Goal: Transaction & Acquisition: Purchase product/service

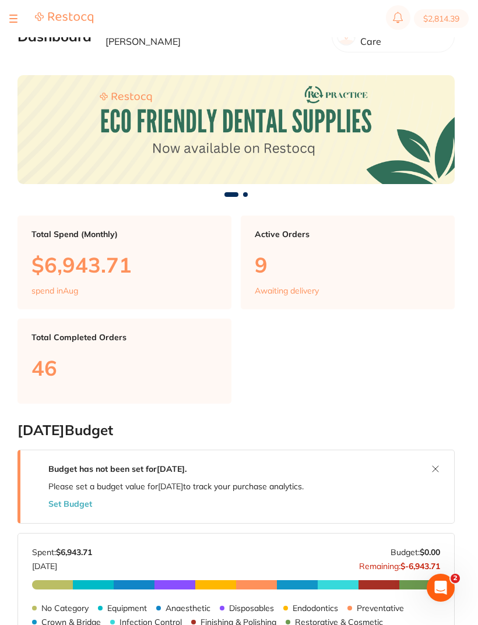
click at [446, 415] on div "Open Intercom Messenger" at bounding box center [440, 588] width 38 height 38
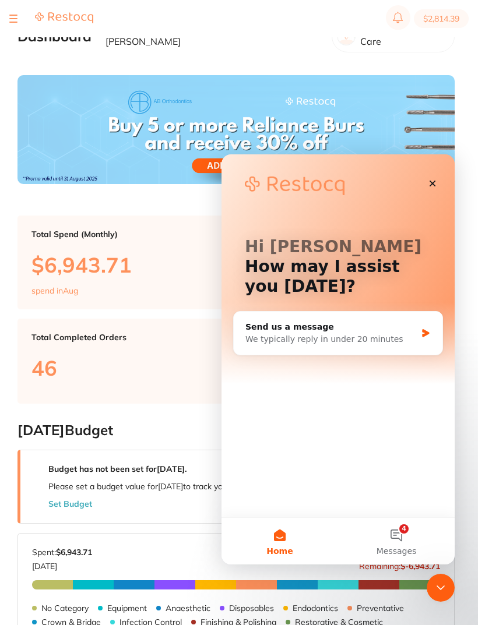
click at [438, 178] on div "Close" at bounding box center [432, 183] width 21 height 21
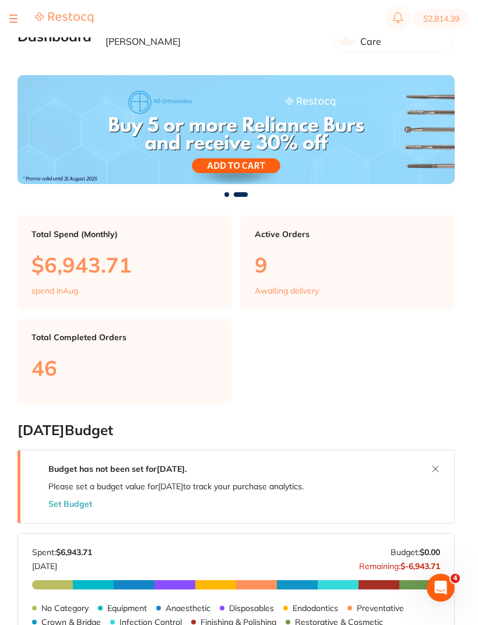
click at [13, 18] on button at bounding box center [13, 18] width 8 height 1
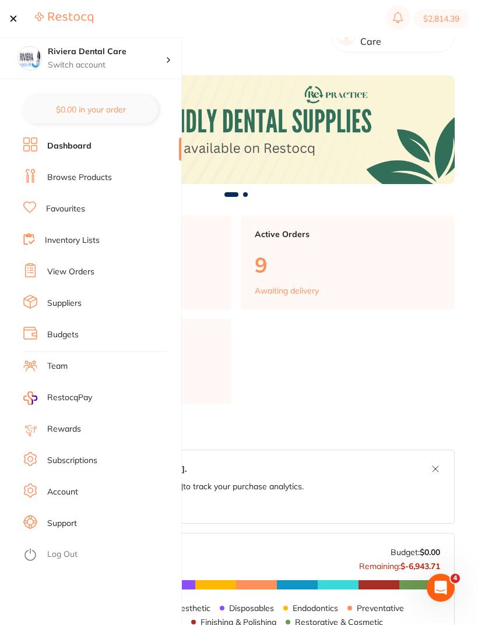
click at [400, 16] on rect at bounding box center [398, 17] width 24 height 24
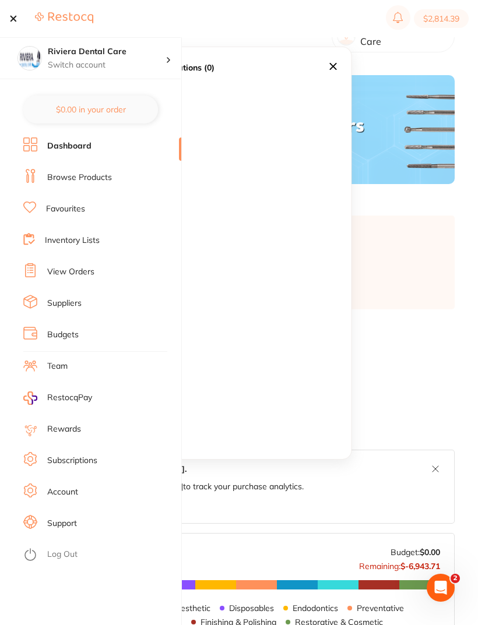
click at [334, 68] on icon at bounding box center [333, 66] width 13 height 13
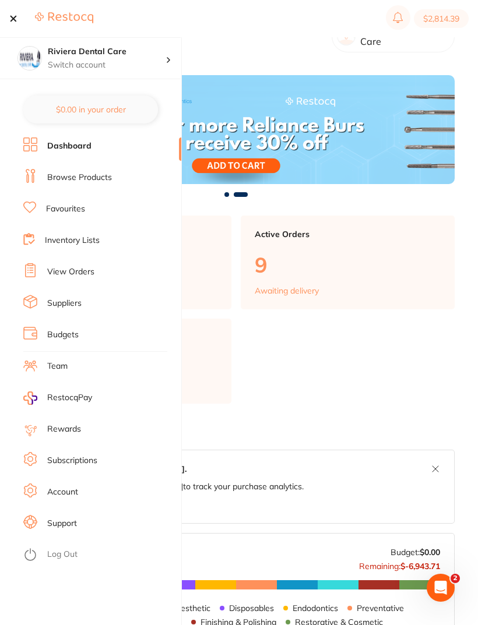
click at [239, 41] on section "Dashboard Welcome back, Katherine Bailey Riviera Dental Care" at bounding box center [235, 36] width 437 height 40
click at [15, 27] on section "$2,814.39" at bounding box center [239, 18] width 478 height 37
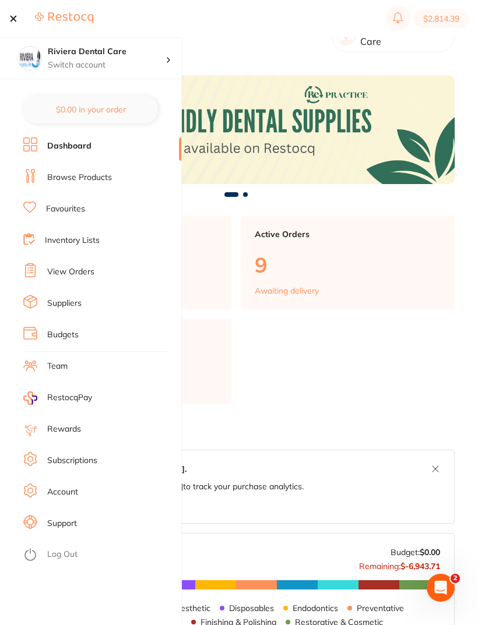
click at [17, 19] on button at bounding box center [13, 18] width 8 height 1
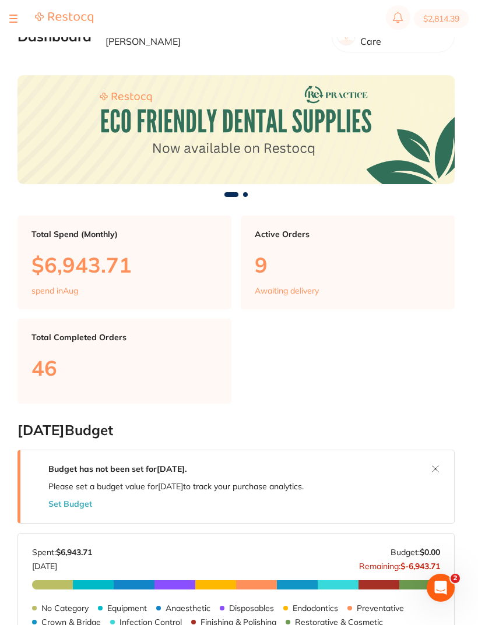
click at [399, 19] on icon at bounding box center [398, 16] width 10 height 9
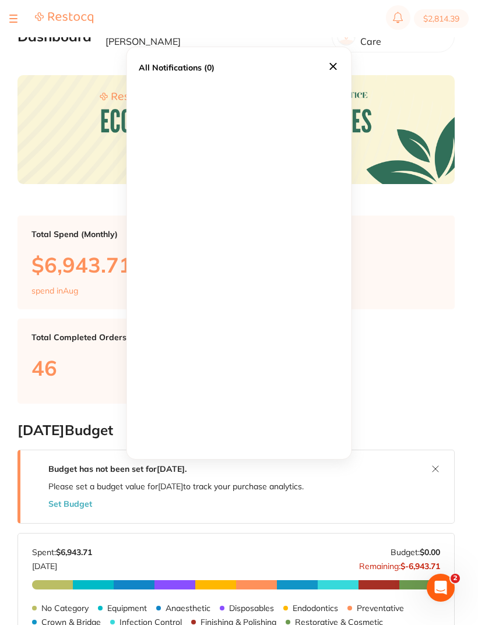
click at [334, 62] on icon at bounding box center [333, 66] width 13 height 13
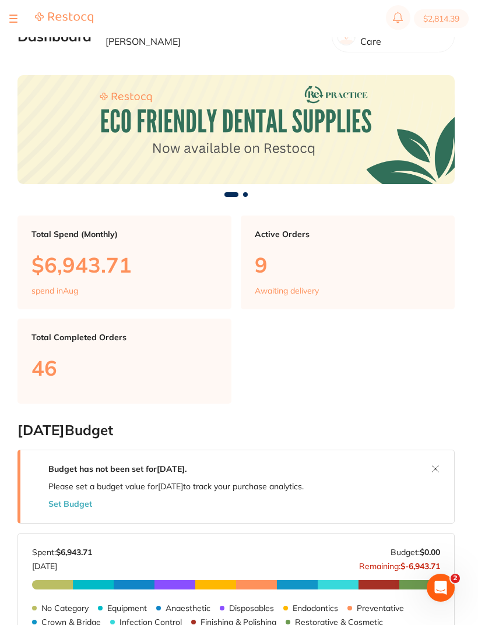
click at [15, 19] on button at bounding box center [13, 18] width 8 height 1
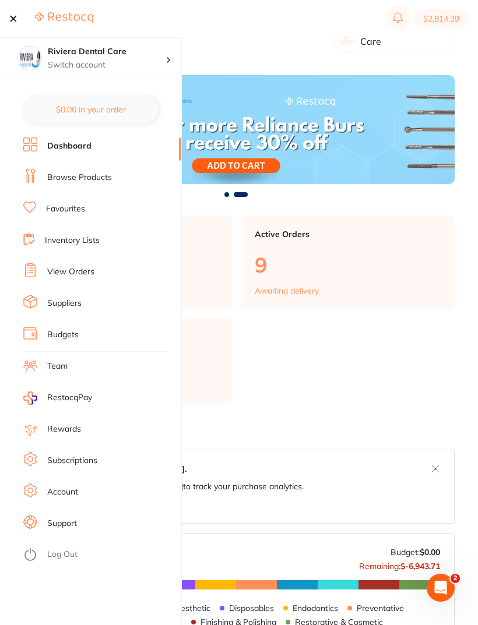
click at [62, 210] on link "Favourites" at bounding box center [65, 209] width 39 height 12
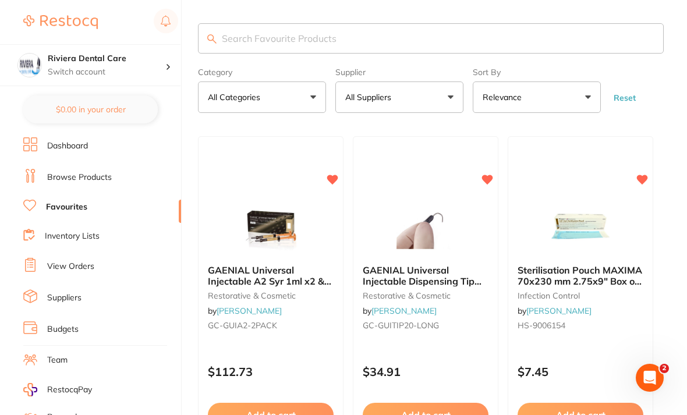
click at [244, 34] on input "search" at bounding box center [431, 38] width 466 height 30
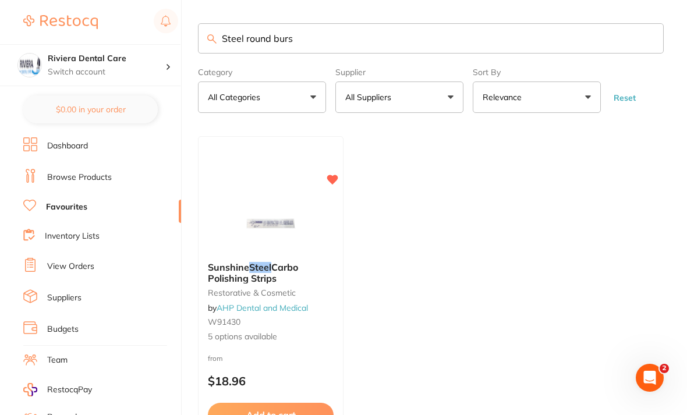
click at [246, 39] on input "Steel round burs" at bounding box center [431, 38] width 466 height 30
type input "round burs"
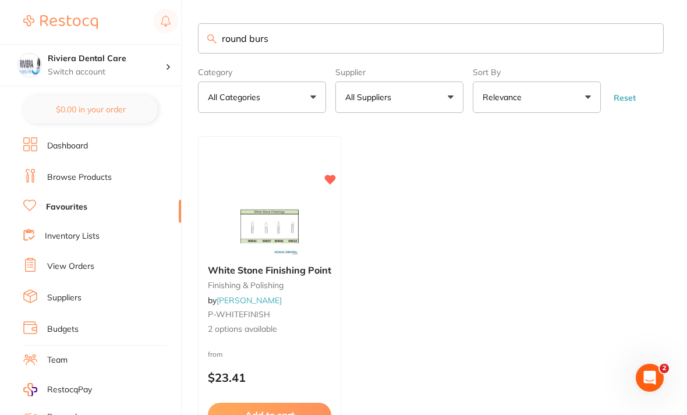
click at [620, 126] on main "round burs Category All Categories All Categories finishing & polishing Clear C…" at bounding box center [442, 266] width 489 height 532
click at [72, 174] on link "Browse Products" at bounding box center [79, 178] width 65 height 12
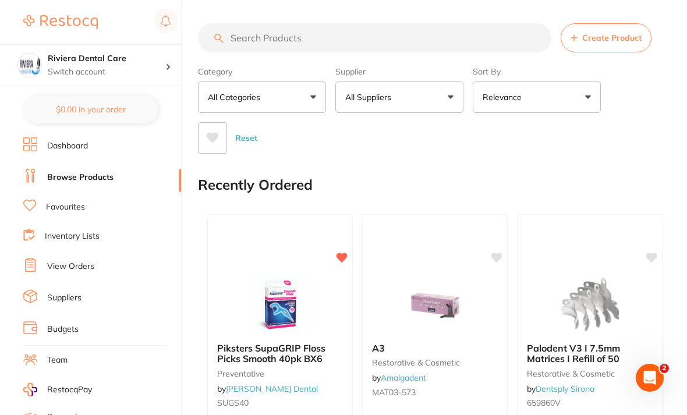
click at [238, 31] on input "search" at bounding box center [375, 37] width 354 height 29
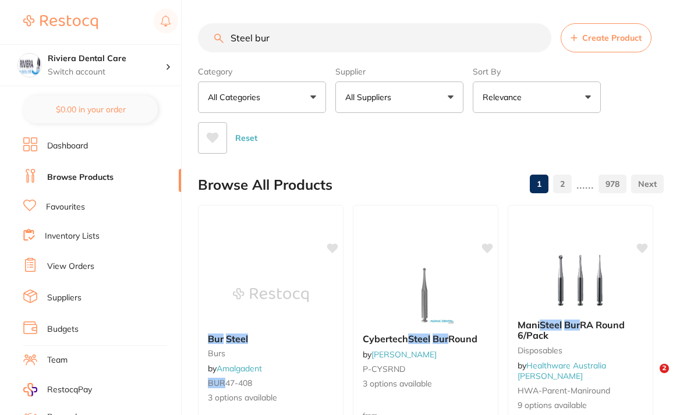
type input "Steel bur"
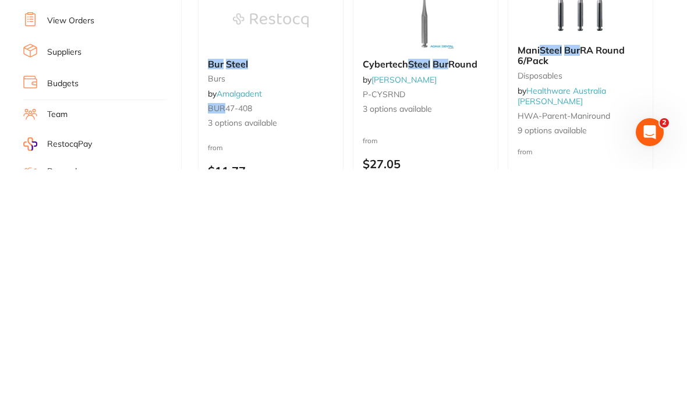
scroll to position [30, 0]
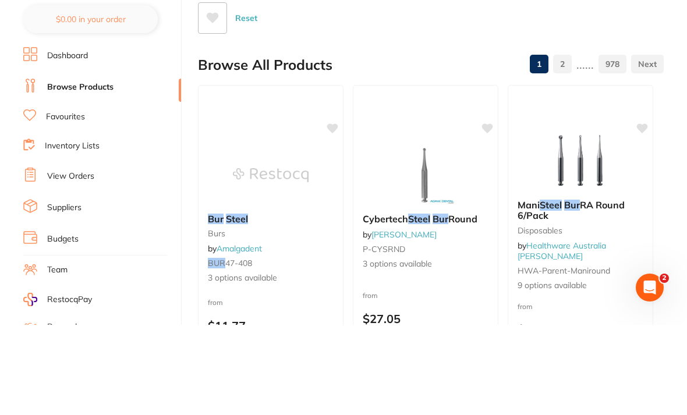
click at [57, 202] on link "Favourites" at bounding box center [65, 208] width 39 height 12
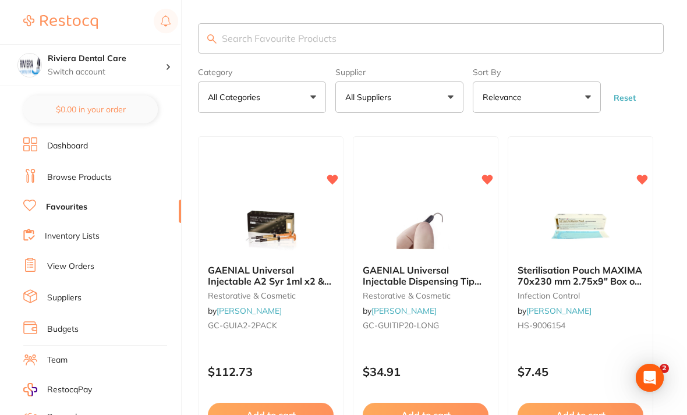
click at [244, 33] on input "search" at bounding box center [431, 38] width 466 height 30
type input "Steel bur"
click at [643, 111] on form "Category All Categories All Categories anaesthetic burs crown & bridge disposab…" at bounding box center [431, 88] width 466 height 50
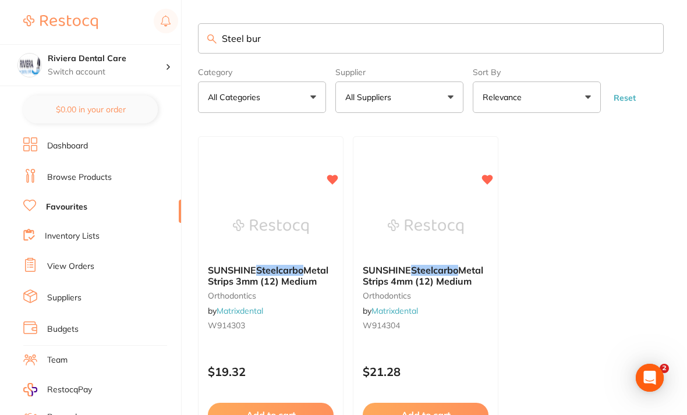
click at [69, 172] on link "Browse Products" at bounding box center [79, 178] width 65 height 12
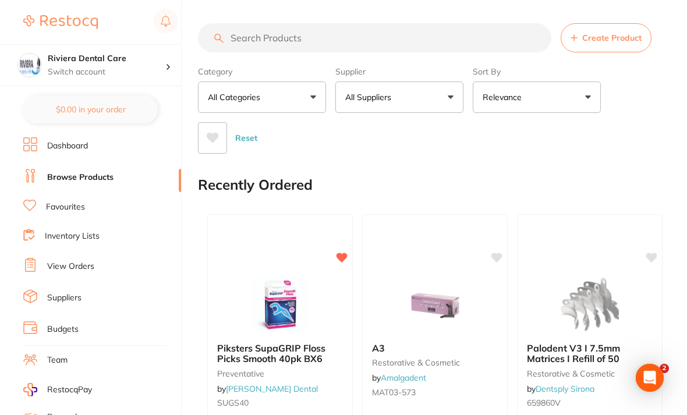
click at [239, 37] on input "search" at bounding box center [375, 37] width 354 height 29
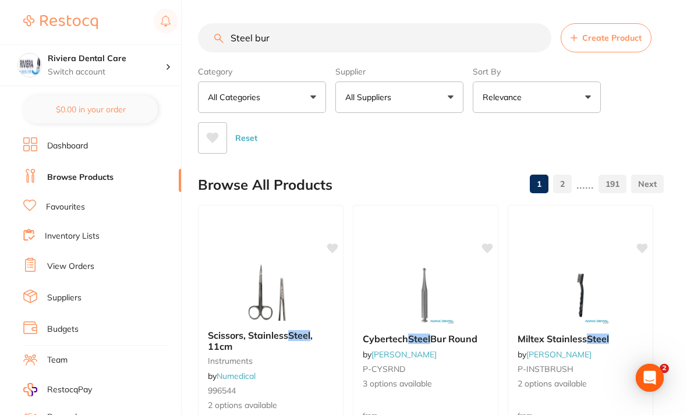
type input "Steel bur"
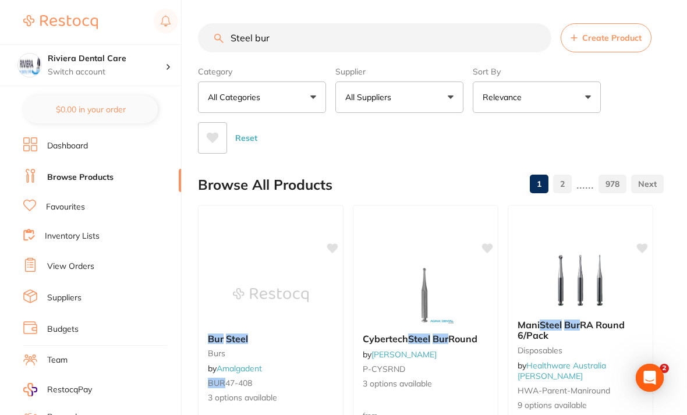
click at [654, 100] on div "Category All Categories All Categories 3D Printing burs Burs CAD/CAM crown & br…" at bounding box center [431, 108] width 466 height 92
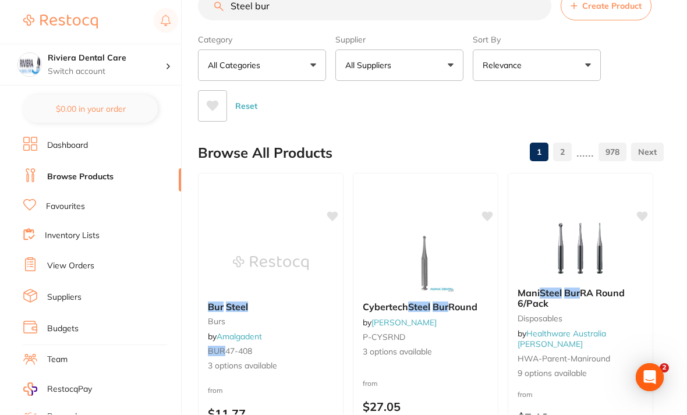
click at [447, 64] on button "All Suppliers" at bounding box center [400, 65] width 128 height 31
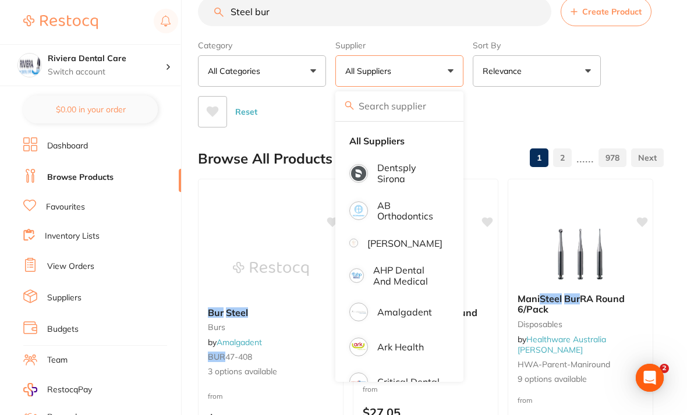
click at [517, 108] on div "Reset" at bounding box center [426, 107] width 457 height 41
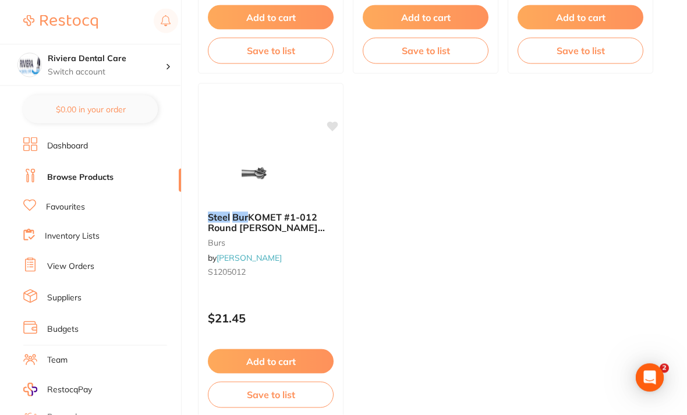
scroll to position [1182, 0]
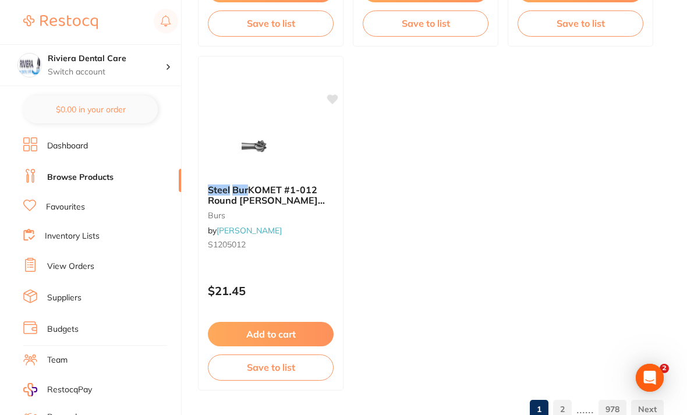
click at [567, 409] on link "2" at bounding box center [562, 409] width 19 height 23
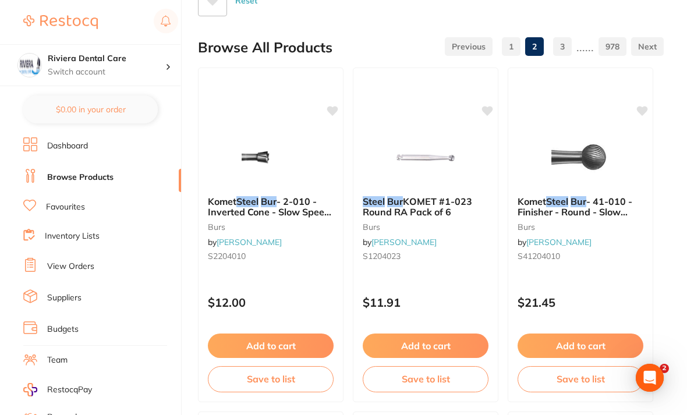
scroll to position [0, 0]
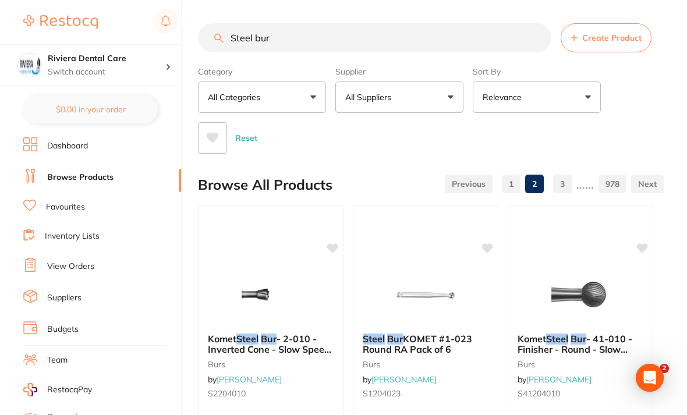
click at [572, 181] on link "3" at bounding box center [562, 183] width 19 height 23
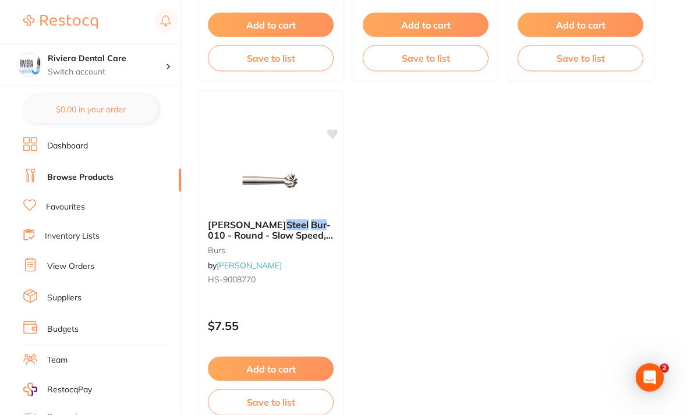
scroll to position [1182, 0]
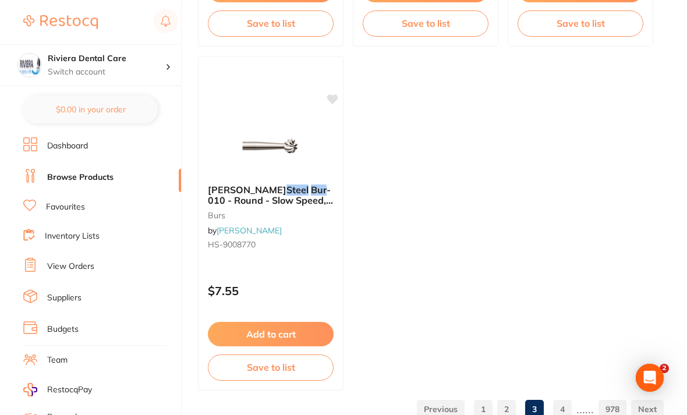
click at [565, 411] on link "4" at bounding box center [562, 409] width 19 height 23
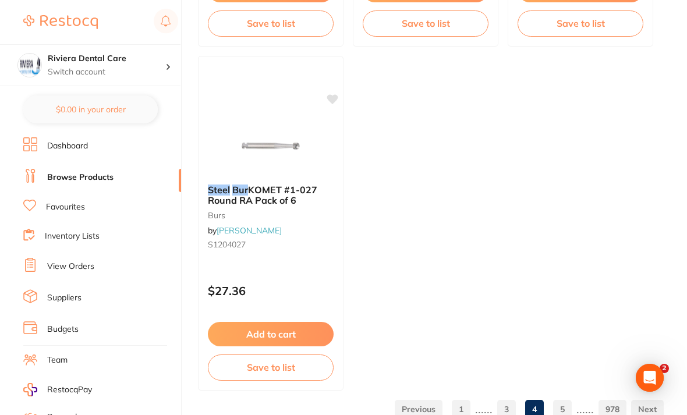
click at [562, 405] on link "5" at bounding box center [562, 409] width 19 height 23
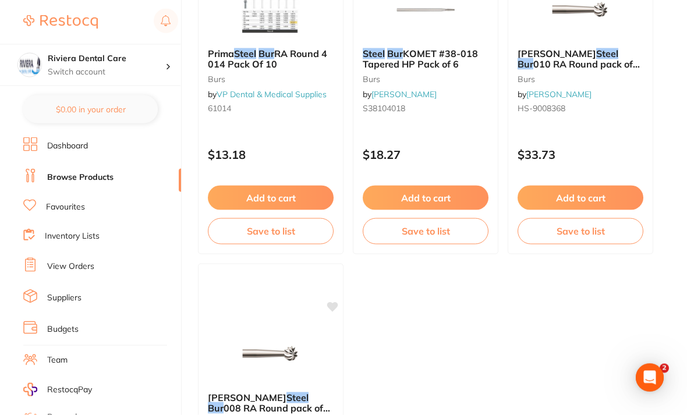
scroll to position [975, 0]
click at [66, 264] on link "View Orders" at bounding box center [70, 267] width 47 height 12
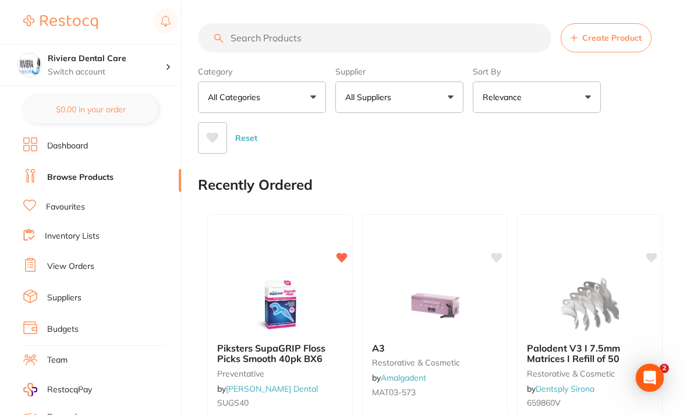
click at [239, 36] on input "search" at bounding box center [375, 37] width 354 height 29
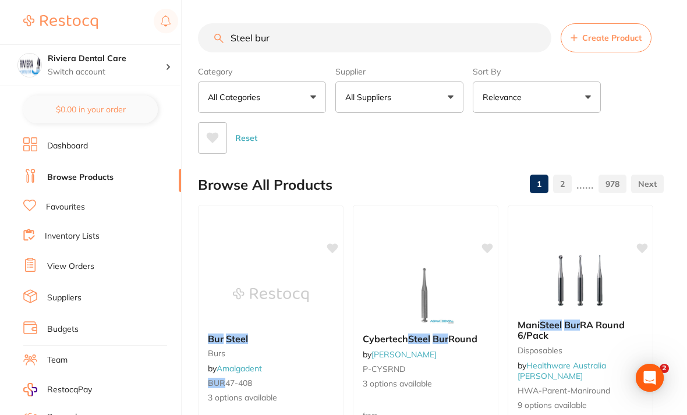
click at [444, 102] on button "All Suppliers" at bounding box center [400, 97] width 128 height 31
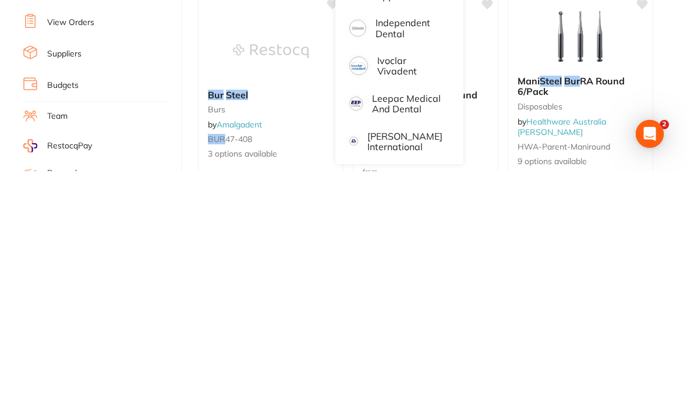
scroll to position [466, 0]
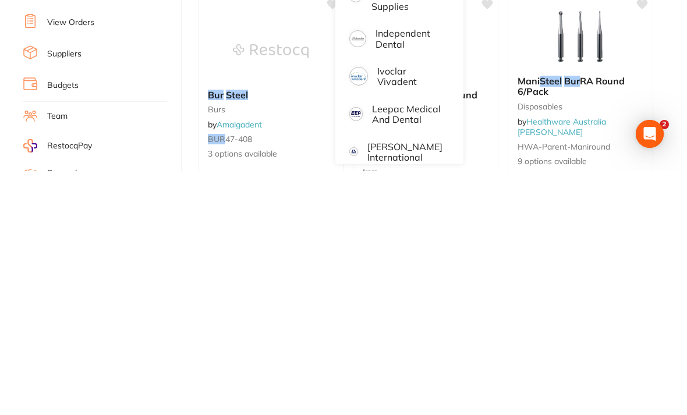
click at [393, 310] on p "Ivoclar Vivadent" at bounding box center [410, 321] width 65 height 22
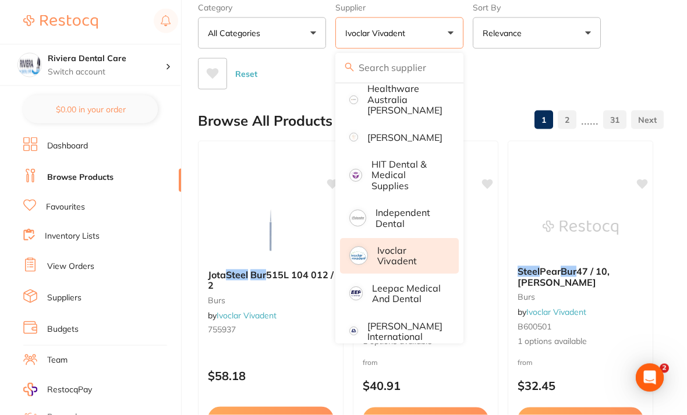
scroll to position [65, 0]
click at [626, 75] on div "Reset" at bounding box center [426, 68] width 457 height 41
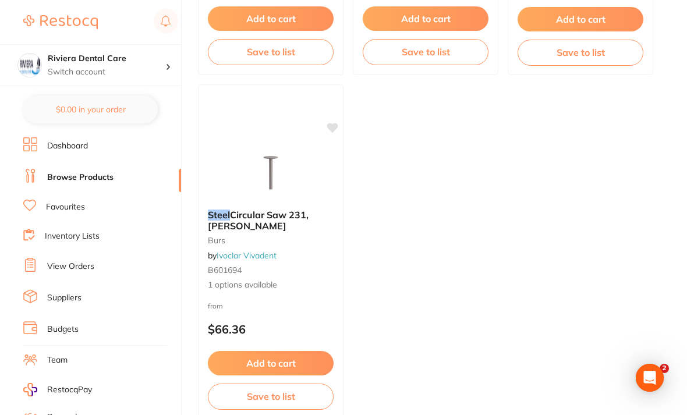
scroll to position [1182, 0]
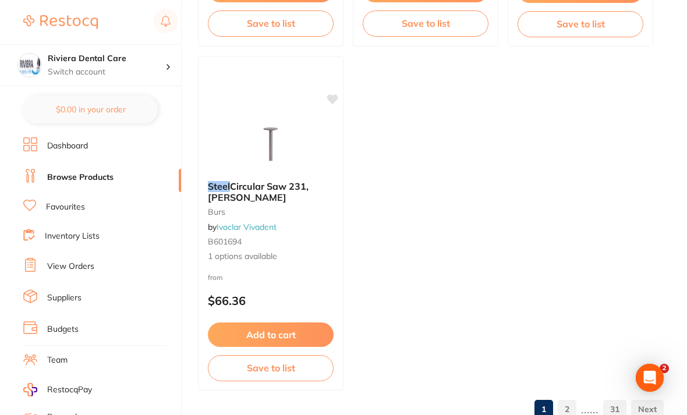
click at [572, 407] on link "2" at bounding box center [567, 409] width 19 height 23
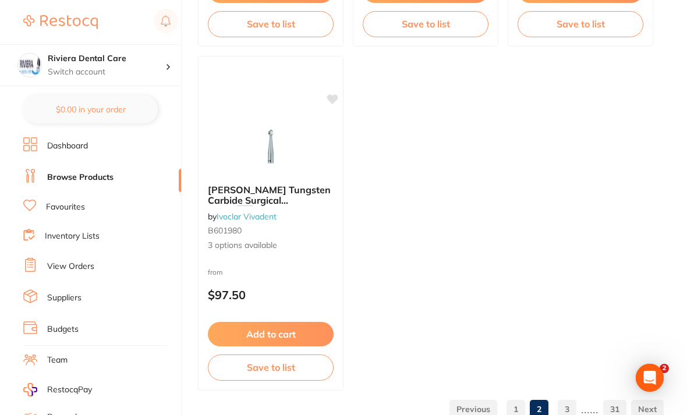
click at [570, 405] on link "3" at bounding box center [567, 409] width 19 height 23
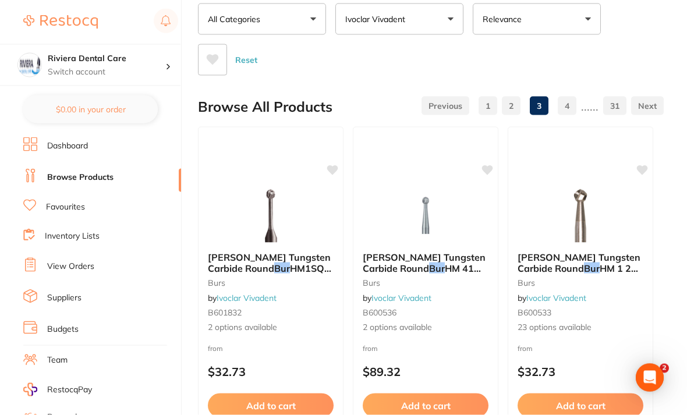
scroll to position [0, 0]
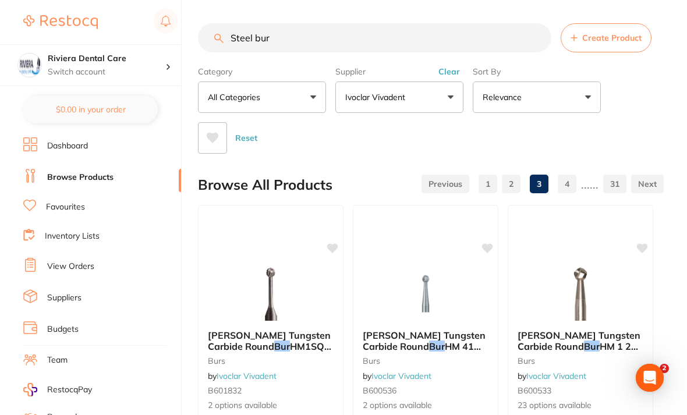
click at [443, 93] on button "Ivoclar Vivadent" at bounding box center [400, 97] width 128 height 31
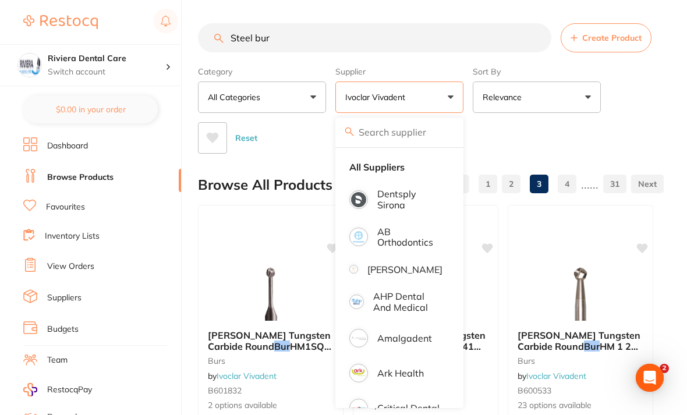
click at [378, 162] on li "All Suppliers" at bounding box center [399, 167] width 119 height 24
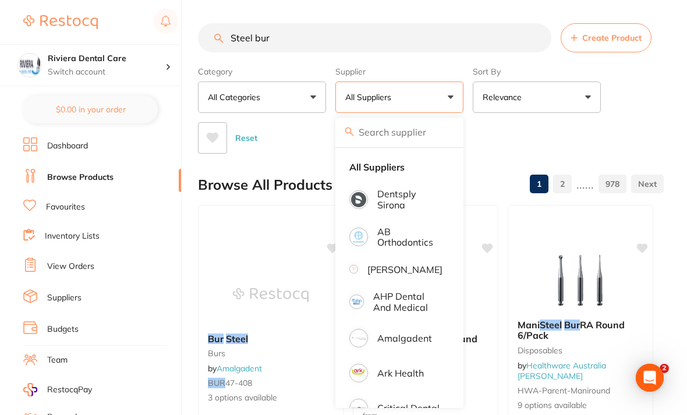
click at [631, 107] on div "Category All Categories All Categories 3D Printing burs Burs CAD/CAM crown & br…" at bounding box center [431, 108] width 466 height 92
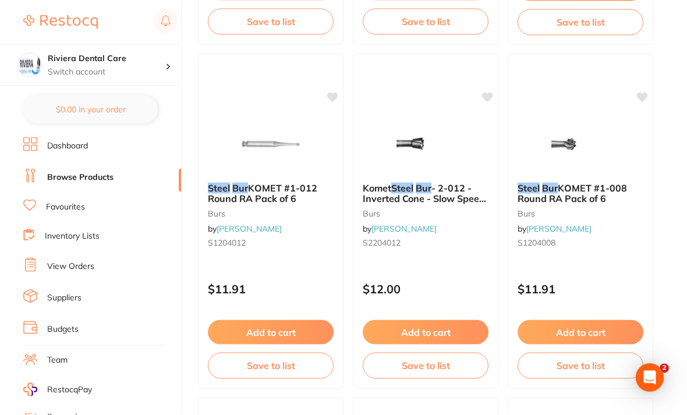
scroll to position [496, 0]
click at [273, 151] on img at bounding box center [271, 144] width 76 height 58
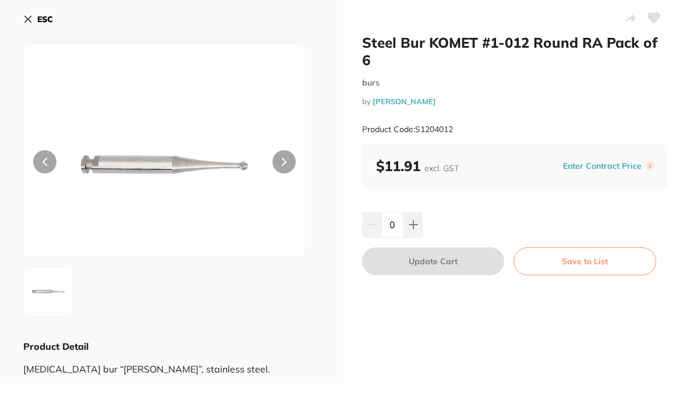
click at [283, 162] on icon at bounding box center [284, 162] width 5 height 8
click at [281, 153] on button at bounding box center [284, 161] width 23 height 23
click at [278, 156] on button at bounding box center [284, 161] width 23 height 23
click at [29, 13] on button "ESC" at bounding box center [38, 19] width 30 height 20
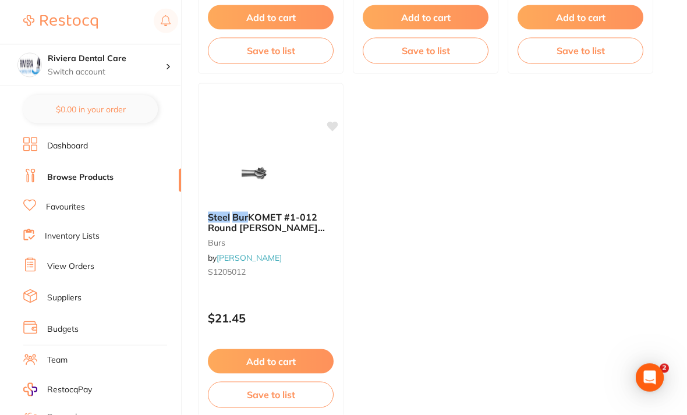
scroll to position [1154, 0]
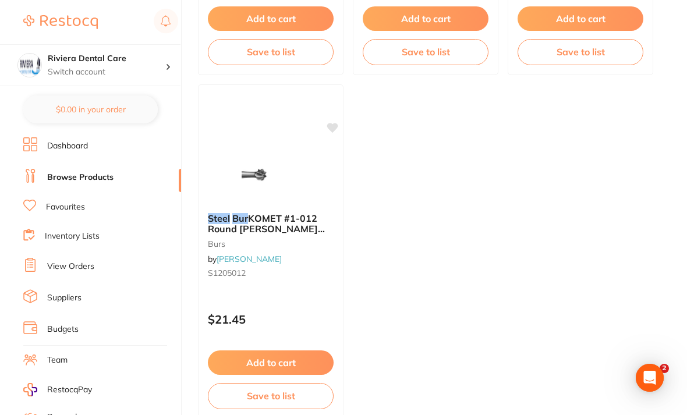
click at [241, 179] on img at bounding box center [271, 175] width 76 height 58
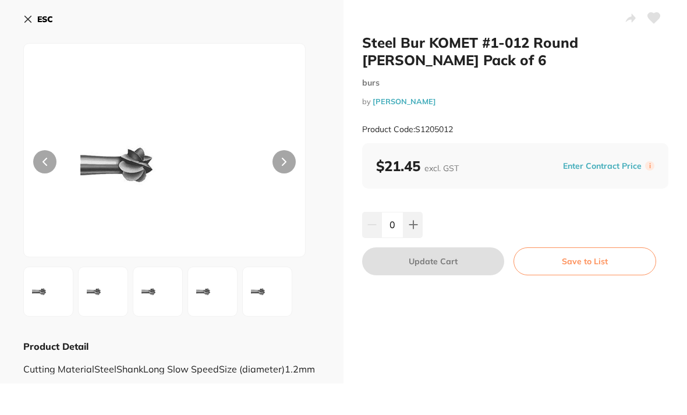
click at [151, 290] on img at bounding box center [158, 292] width 42 height 42
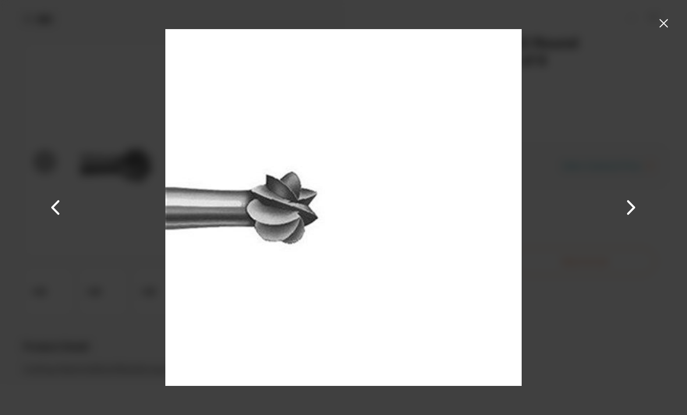
click at [655, 27] on button at bounding box center [664, 23] width 19 height 19
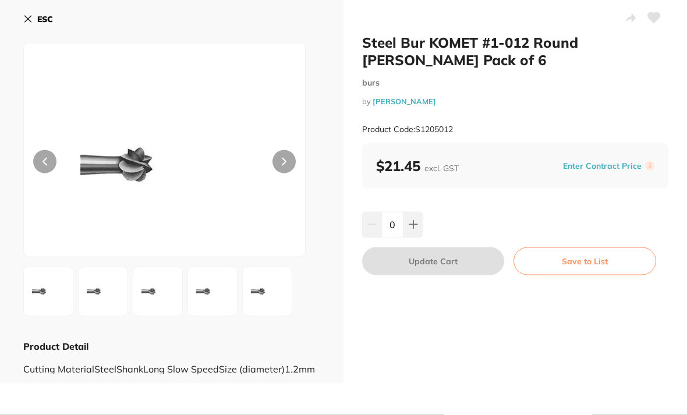
scroll to position [37, 0]
click at [32, 22] on icon at bounding box center [27, 19] width 9 height 9
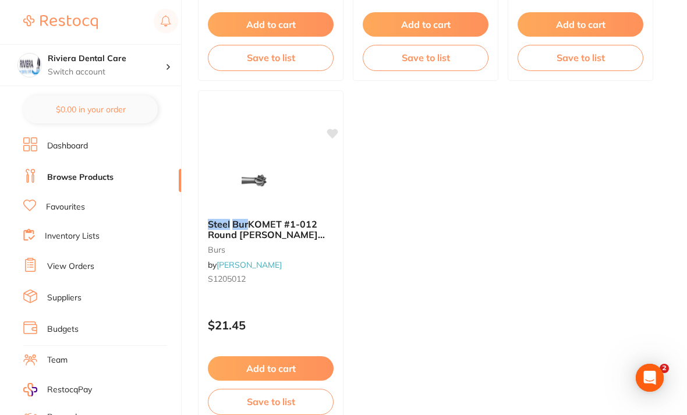
scroll to position [1182, 0]
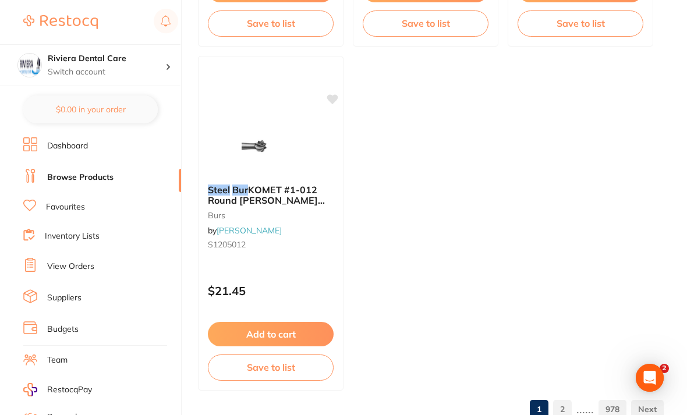
click at [560, 409] on link "2" at bounding box center [562, 409] width 19 height 23
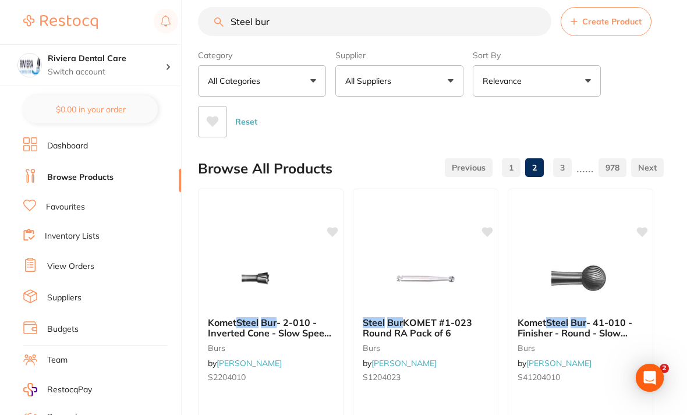
scroll to position [0, 0]
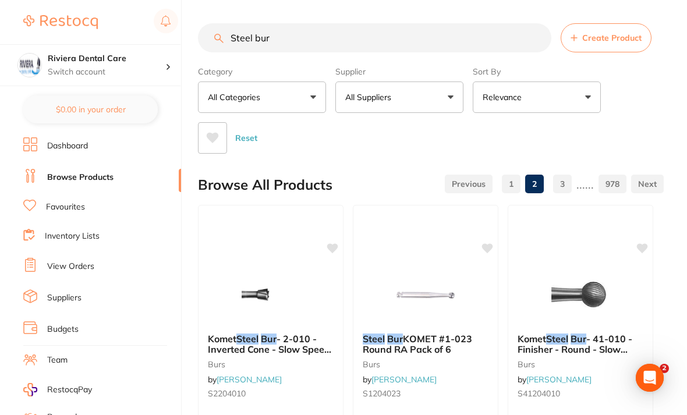
click at [303, 36] on input "Steel bur" at bounding box center [375, 37] width 354 height 29
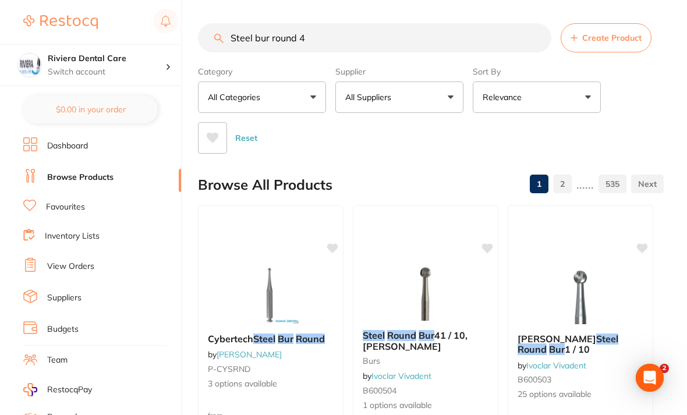
type input "Steel bur round 4"
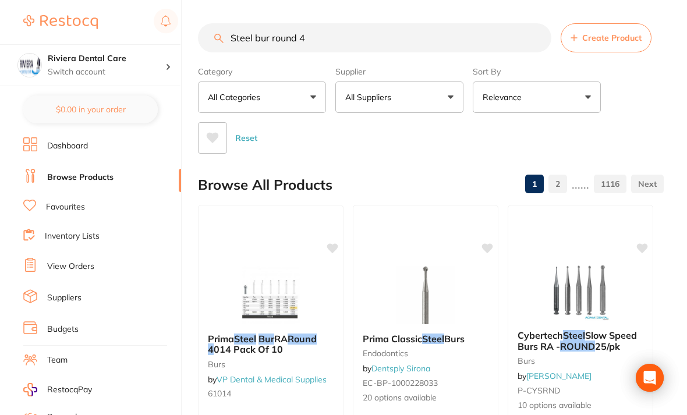
click at [636, 98] on div "Category All Categories All Categories 3D Printing anaesthetic articulating bur…" at bounding box center [431, 108] width 466 height 92
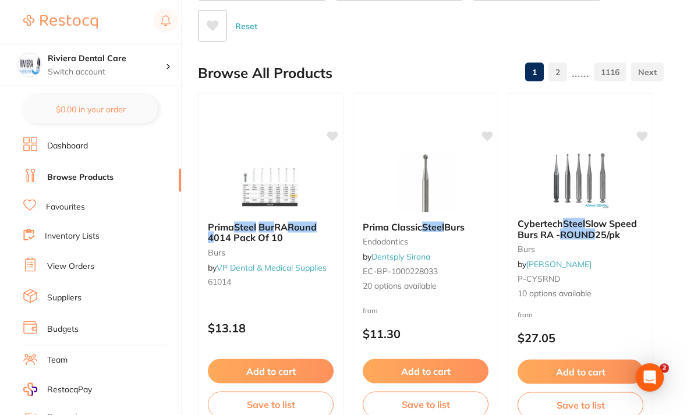
scroll to position [112, 0]
click at [587, 184] on img at bounding box center [581, 179] width 76 height 58
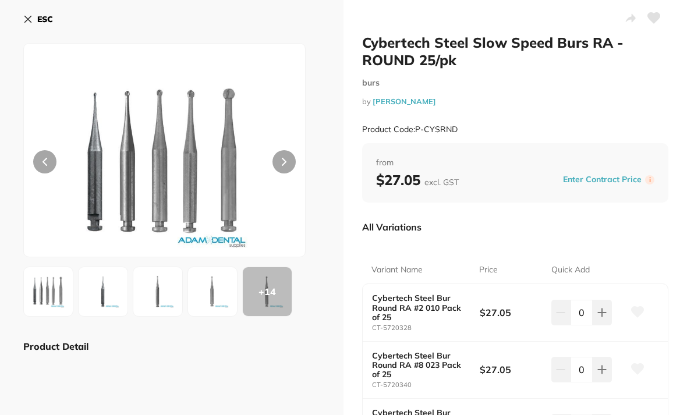
click at [657, 20] on icon at bounding box center [654, 18] width 12 height 10
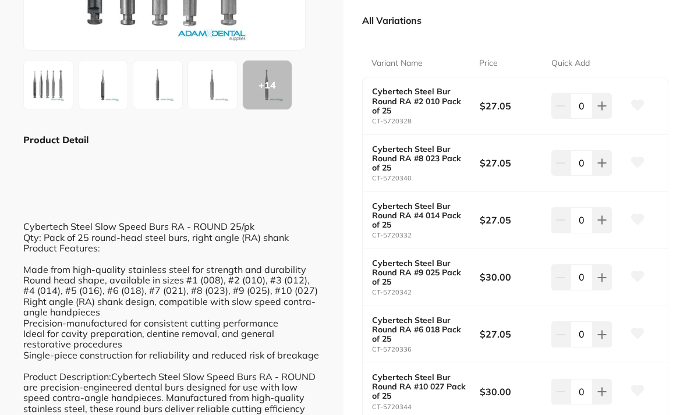
scroll to position [205, 0]
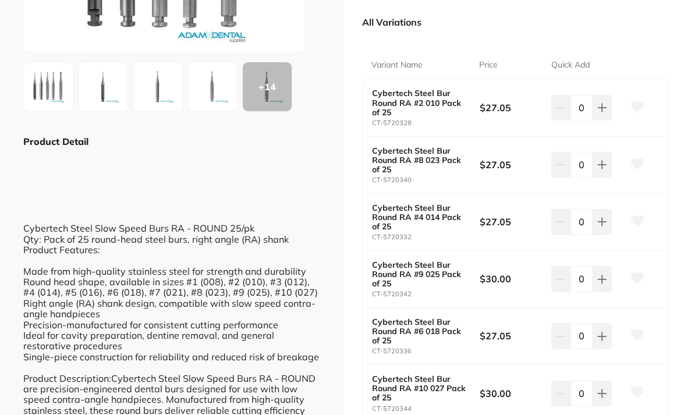
click at [600, 112] on icon at bounding box center [602, 107] width 9 height 9
click at [602, 121] on button at bounding box center [602, 108] width 19 height 26
click at [605, 112] on icon at bounding box center [602, 107] width 9 height 9
type input "3"
click at [597, 121] on button at bounding box center [602, 108] width 19 height 26
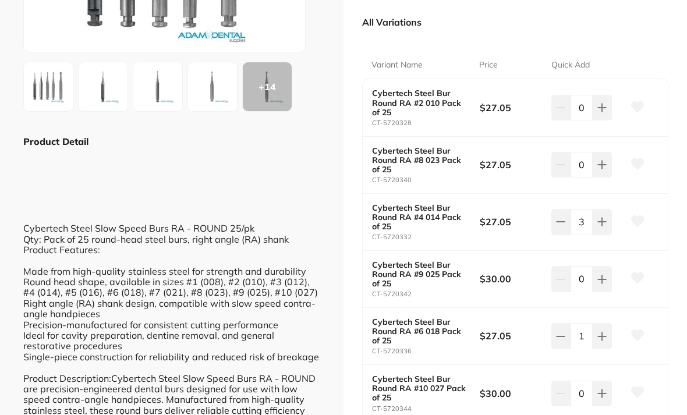
click at [602, 121] on button at bounding box center [602, 108] width 19 height 26
type input "3"
click at [601, 121] on button at bounding box center [602, 108] width 19 height 26
type input "4"
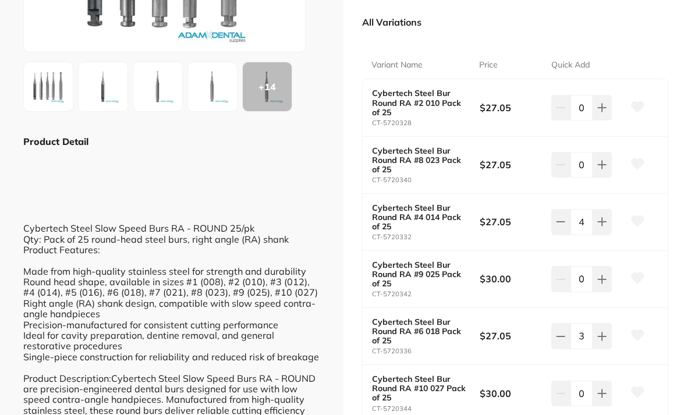
click at [600, 112] on icon at bounding box center [602, 107] width 9 height 9
type input "4"
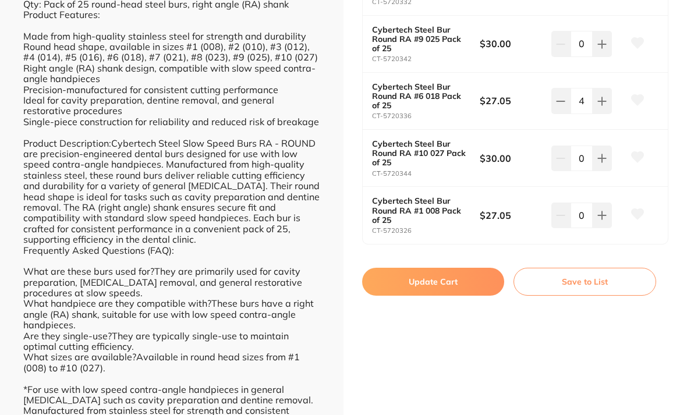
scroll to position [440, 0]
click at [592, 270] on button "Save to List" at bounding box center [585, 282] width 143 height 28
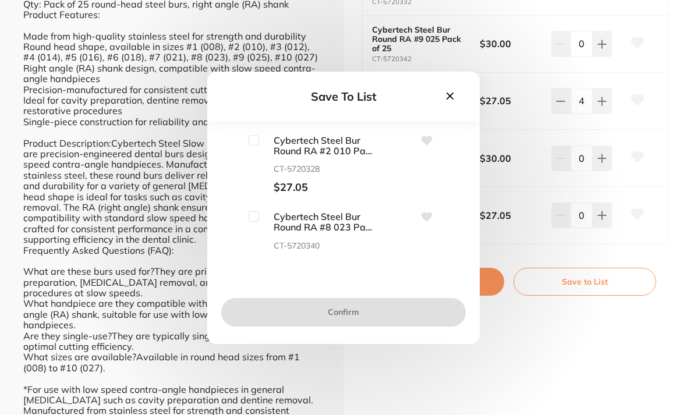
scroll to position [0, 0]
click at [426, 145] on icon at bounding box center [427, 140] width 11 height 9
click at [424, 145] on icon at bounding box center [427, 140] width 11 height 9
click at [431, 145] on icon at bounding box center [427, 140] width 11 height 9
click at [256, 146] on input "checkbox" at bounding box center [254, 140] width 10 height 10
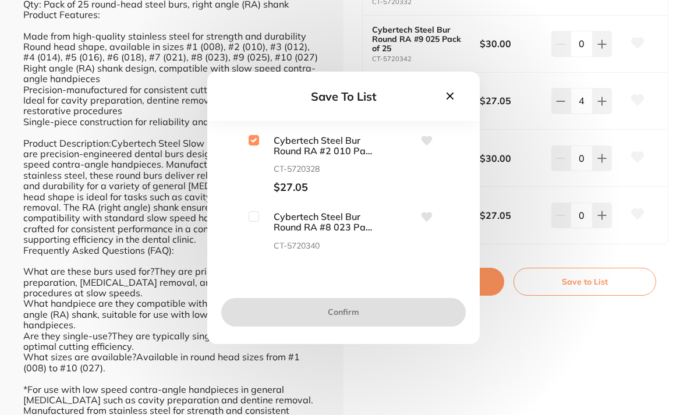
checkbox input "true"
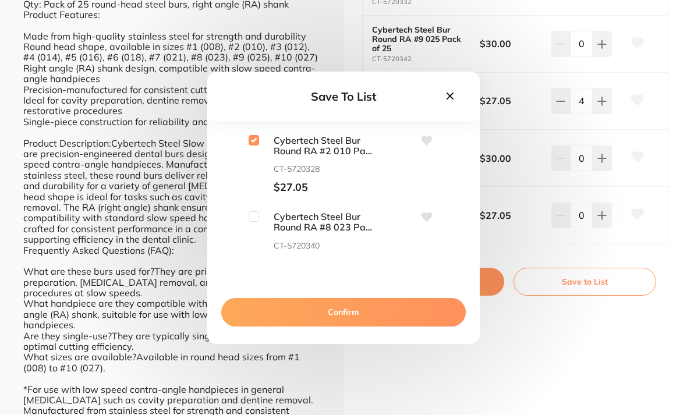
click at [258, 222] on input "checkbox" at bounding box center [254, 216] width 10 height 10
checkbox input "true"
click at [345, 326] on button "Confirm" at bounding box center [343, 312] width 245 height 28
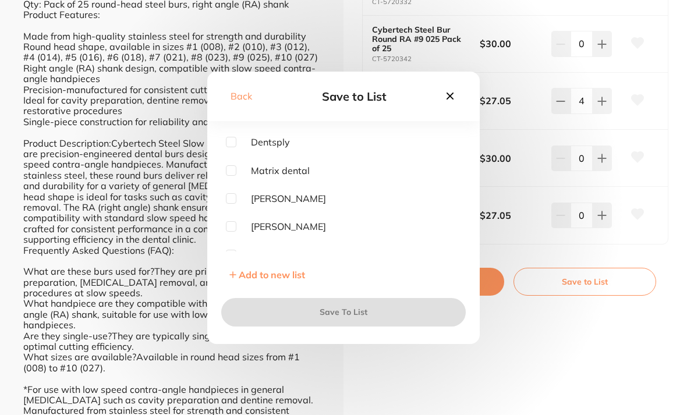
scroll to position [0, 0]
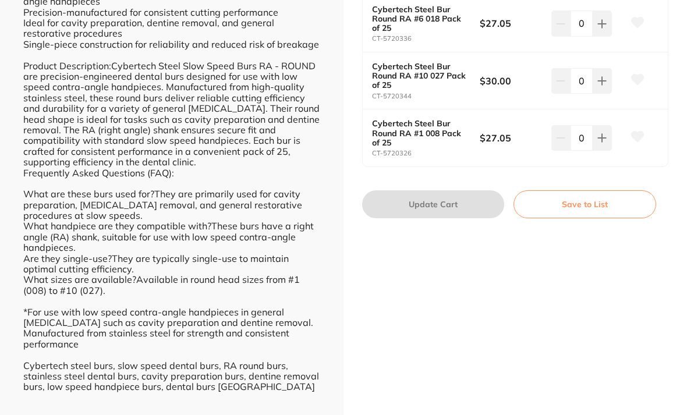
scroll to position [516, 0]
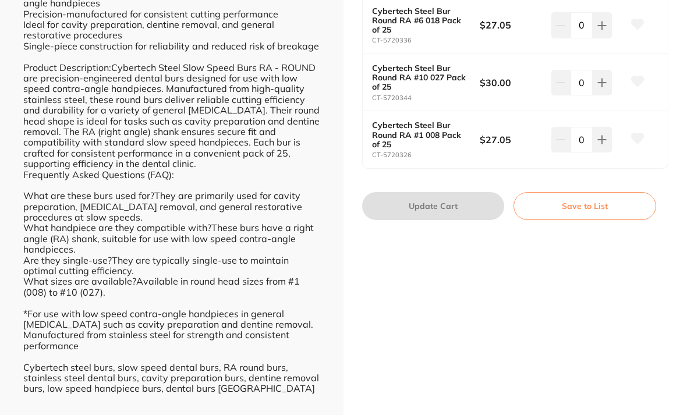
click at [582, 192] on button "Save to List" at bounding box center [585, 206] width 143 height 28
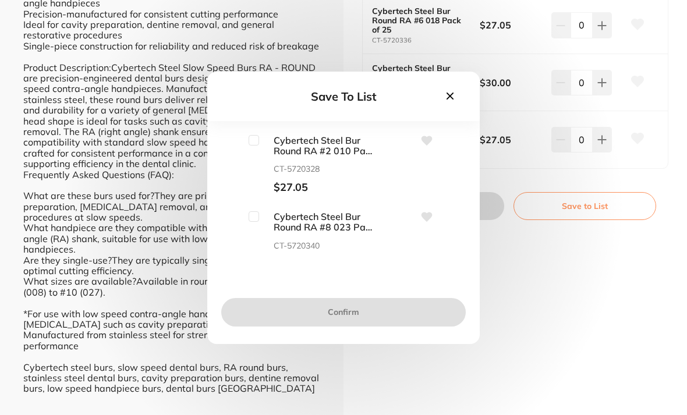
scroll to position [27, 0]
click at [264, 232] on span "Cybertech Steel Bur Round RA #8 023 Pack of 25" at bounding box center [317, 222] width 117 height 22
click at [256, 146] on input "checkbox" at bounding box center [254, 140] width 10 height 10
checkbox input "true"
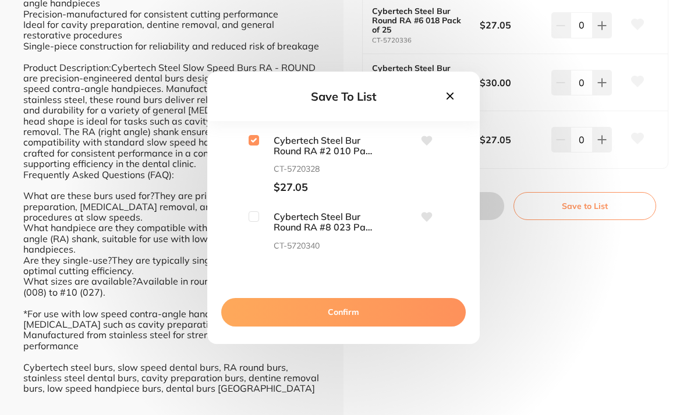
click at [256, 222] on input "checkbox" at bounding box center [254, 216] width 10 height 10
checkbox input "true"
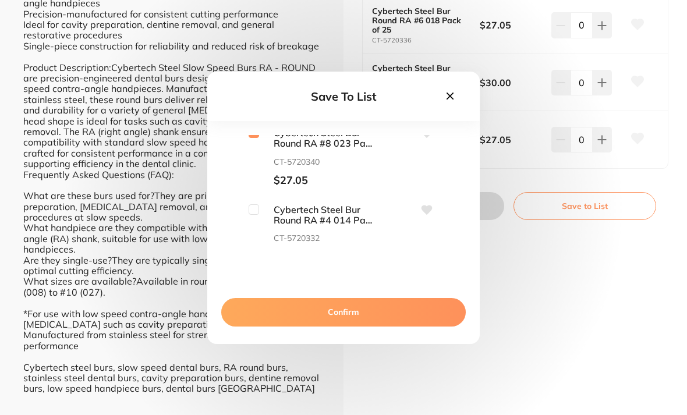
scroll to position [87, 0]
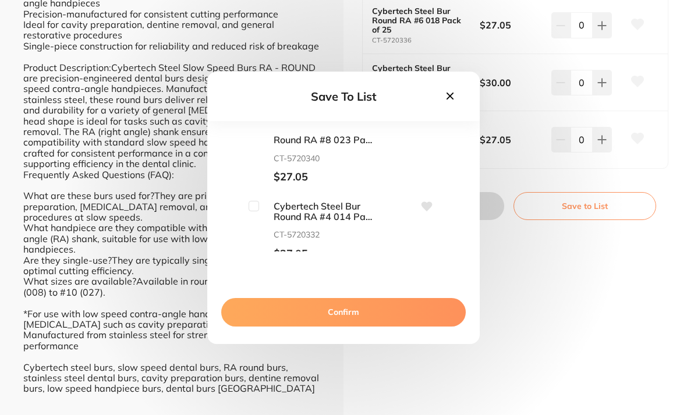
click at [258, 211] on input "checkbox" at bounding box center [254, 206] width 10 height 10
checkbox input "true"
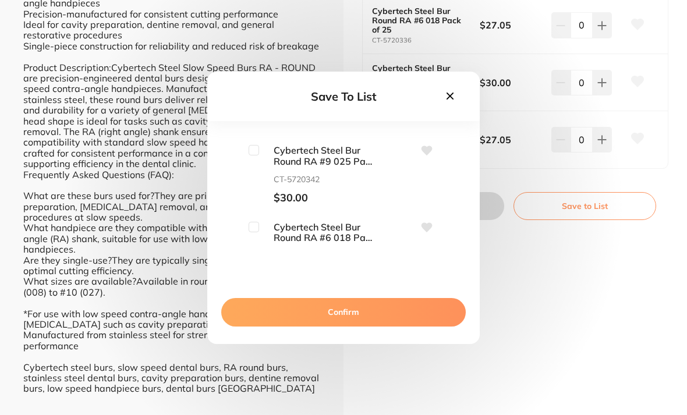
scroll to position [226, 0]
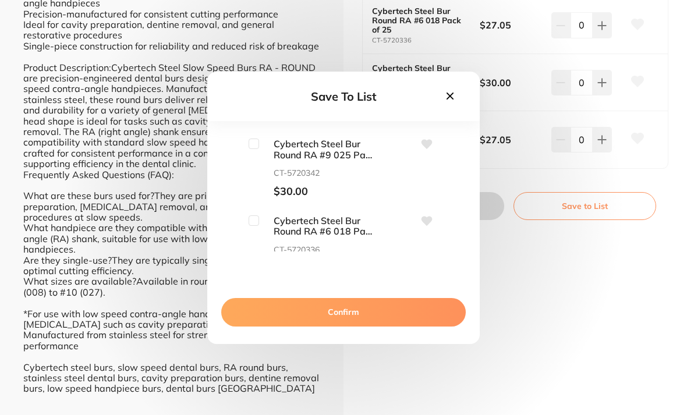
click at [257, 149] on input "checkbox" at bounding box center [254, 144] width 10 height 10
checkbox input "true"
click at [259, 230] on div "Cybertech Steel Bur Round RA #2 010 Pack of 25 CT-5720328 $27.05 Cybertech Stee…" at bounding box center [343, 193] width 235 height 117
click at [257, 226] on input "checkbox" at bounding box center [254, 221] width 10 height 10
checkbox input "true"
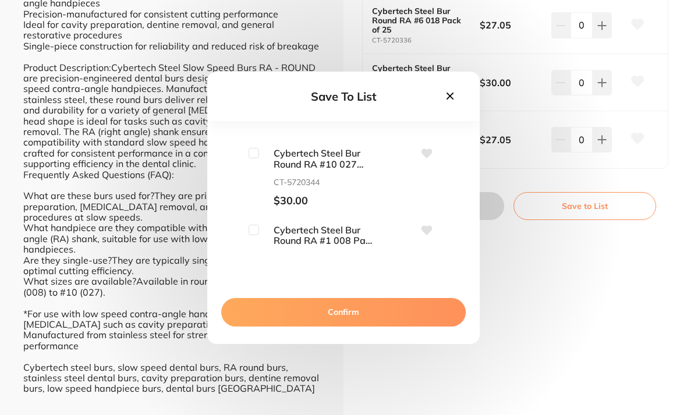
scroll to position [371, 0]
click at [258, 157] on input "checkbox" at bounding box center [254, 152] width 10 height 10
checkbox input "true"
click at [258, 234] on input "checkbox" at bounding box center [254, 229] width 10 height 10
checkbox input "true"
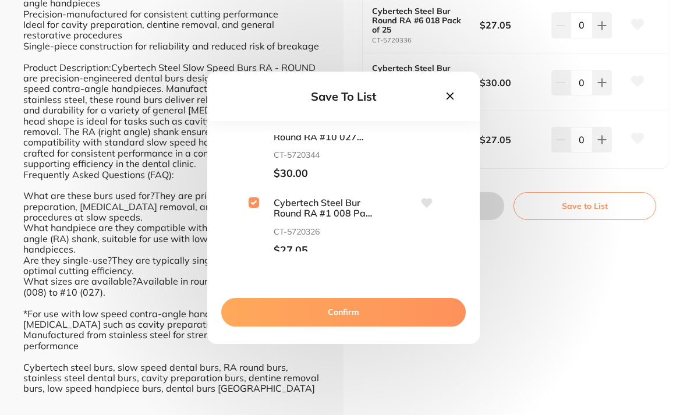
scroll to position [396, 0]
click at [345, 326] on button "Confirm" at bounding box center [343, 312] width 245 height 28
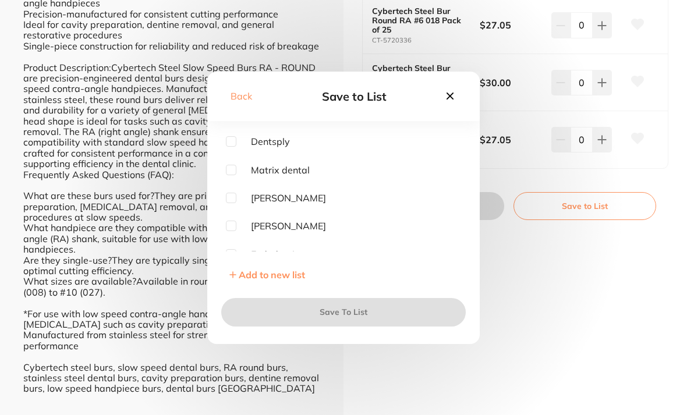
scroll to position [59, 0]
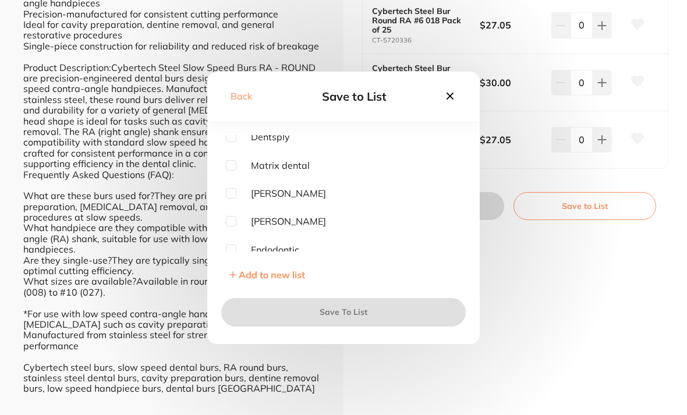
click at [236, 199] on input "checkbox" at bounding box center [231, 193] width 10 height 10
checkbox input "true"
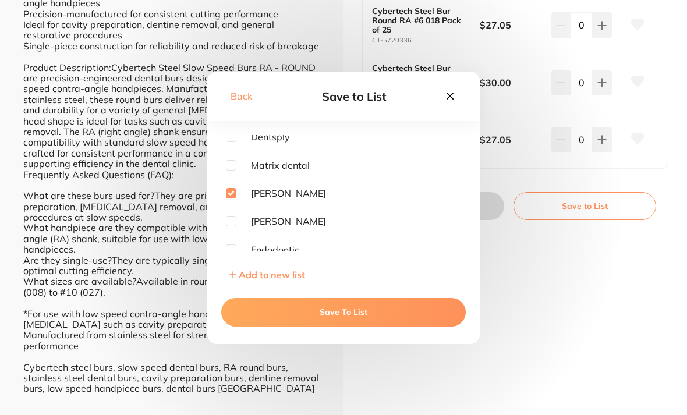
click at [344, 326] on button "Save To List" at bounding box center [343, 312] width 245 height 28
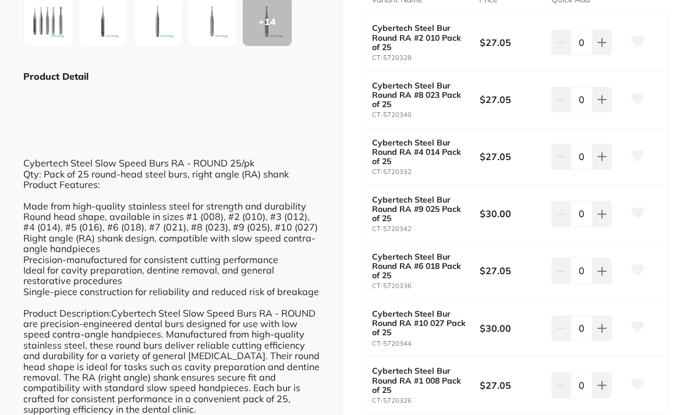
scroll to position [266, 0]
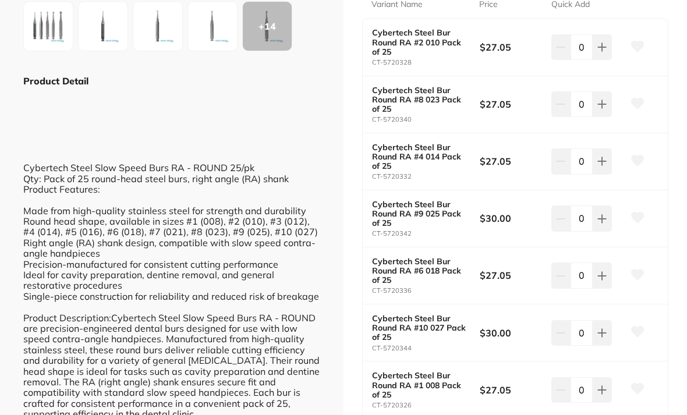
click at [605, 60] on button at bounding box center [602, 47] width 19 height 26
click at [604, 60] on button at bounding box center [602, 47] width 19 height 26
click at [606, 60] on button at bounding box center [602, 47] width 19 height 26
type input "4"
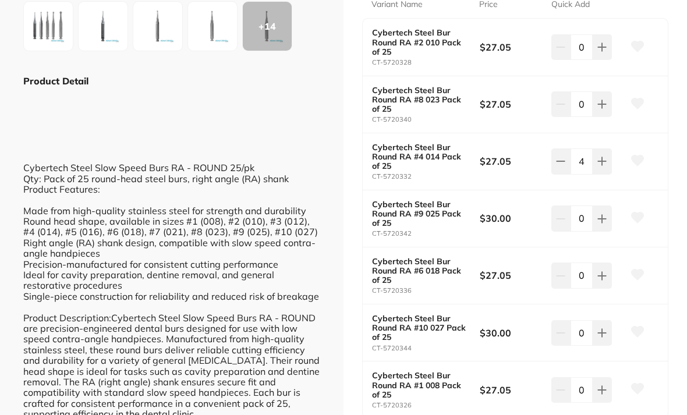
click at [603, 60] on button at bounding box center [602, 47] width 19 height 26
click at [605, 52] on icon at bounding box center [602, 47] width 9 height 9
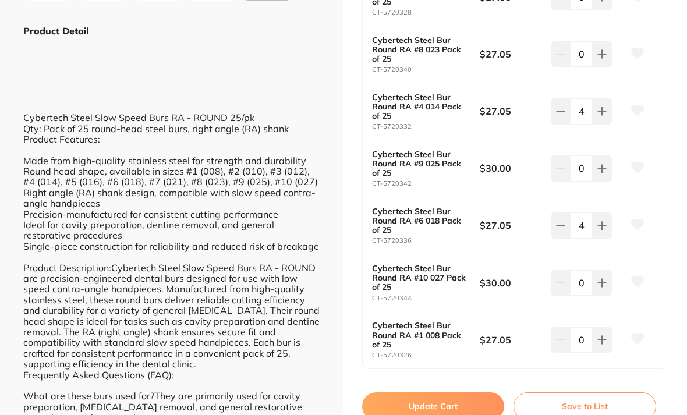
scroll to position [306, 0]
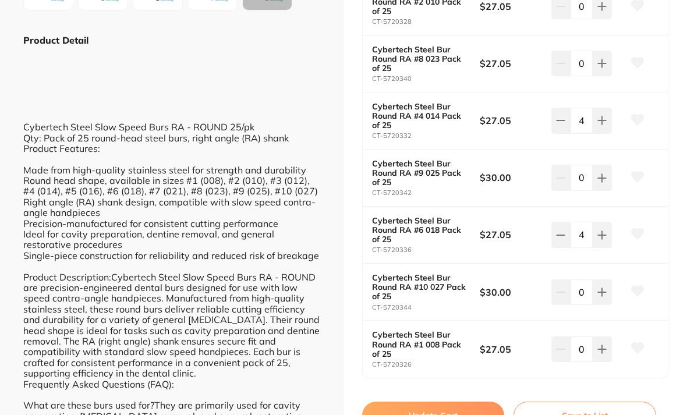
click at [559, 11] on icon at bounding box center [560, 6] width 9 height 9
click at [560, 11] on icon at bounding box center [560, 6] width 9 height 9
type input "2"
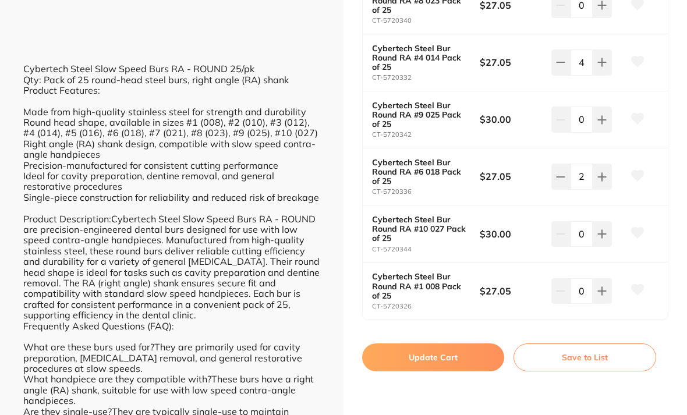
scroll to position [441, 0]
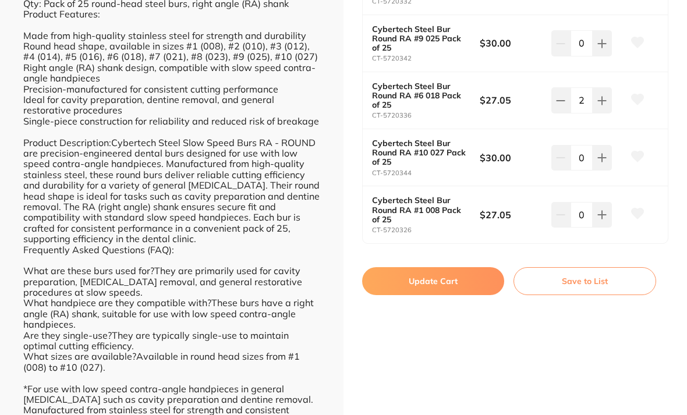
click at [430, 267] on button "Update Cart" at bounding box center [433, 281] width 142 height 28
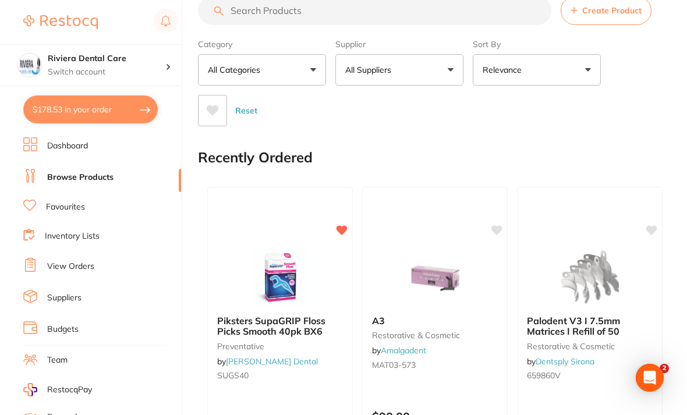
click at [85, 104] on button "$178.53 in your order" at bounding box center [90, 110] width 135 height 28
checkbox input "false"
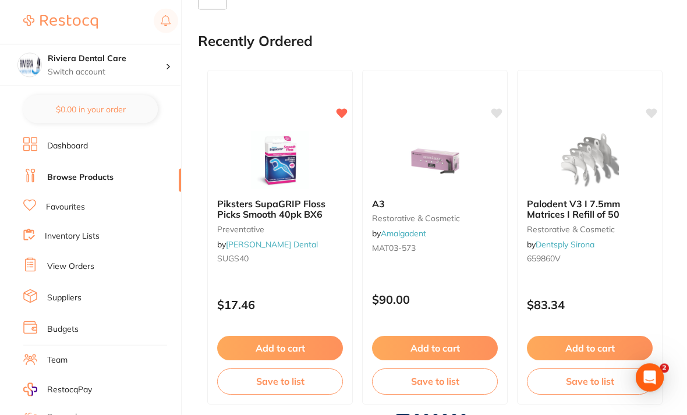
scroll to position [144, 0]
click at [71, 261] on link "View Orders" at bounding box center [70, 267] width 47 height 12
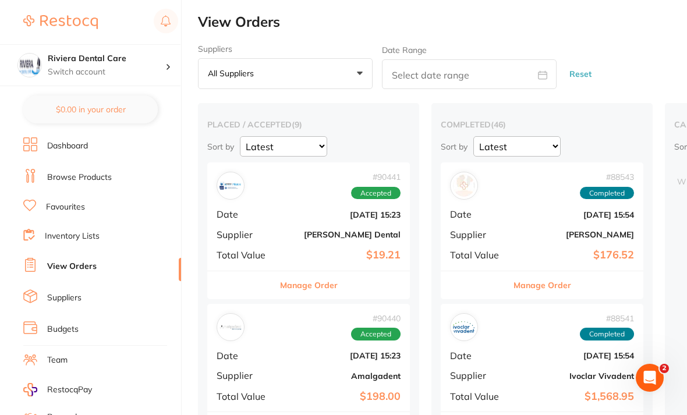
click at [73, 181] on link "Browse Products" at bounding box center [79, 178] width 65 height 12
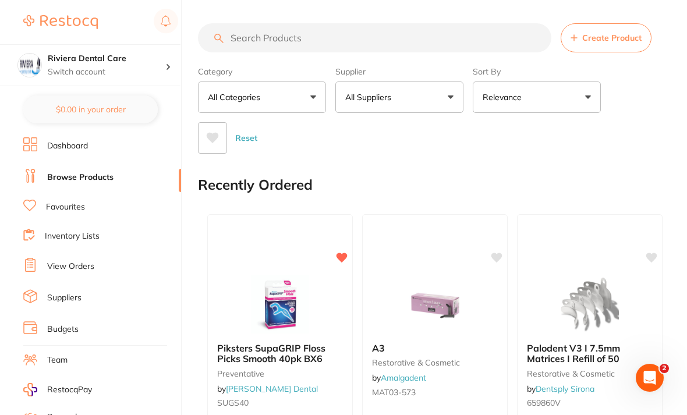
click at [83, 172] on link "Browse Products" at bounding box center [80, 178] width 66 height 12
click at [57, 202] on link "Favourites" at bounding box center [65, 208] width 39 height 12
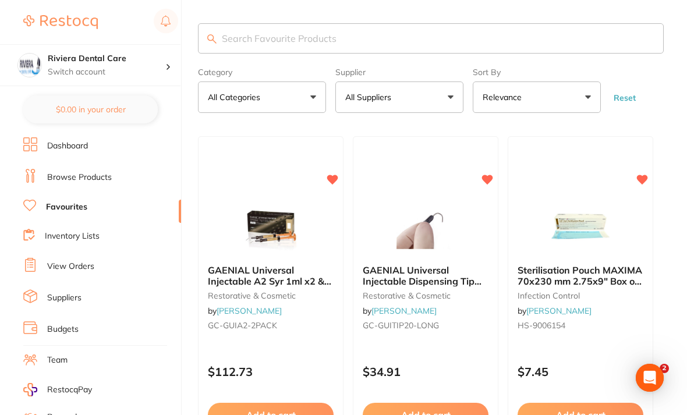
click at [66, 232] on link "Inventory Lists" at bounding box center [72, 237] width 55 height 12
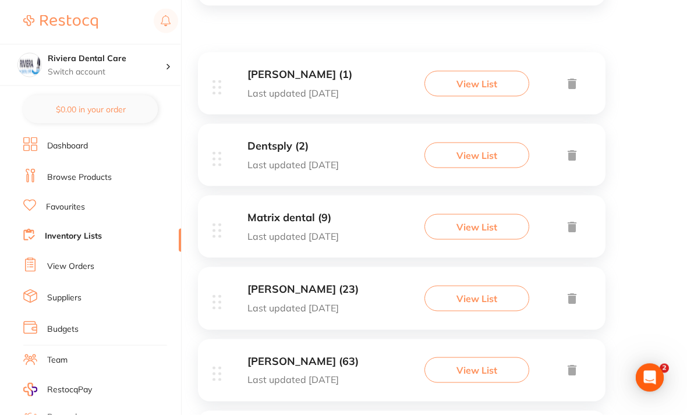
scroll to position [214, 0]
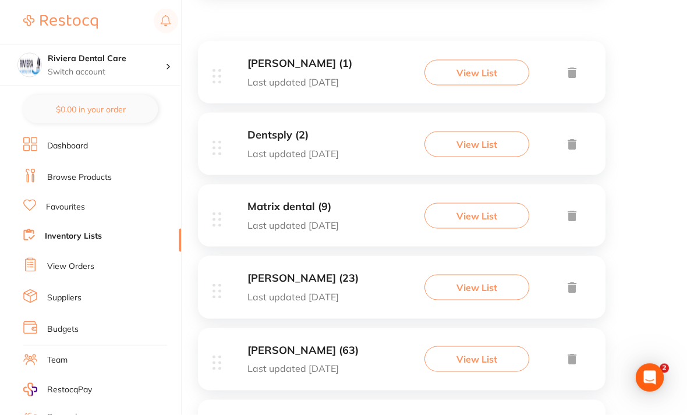
click at [472, 278] on button "View List" at bounding box center [477, 288] width 105 height 26
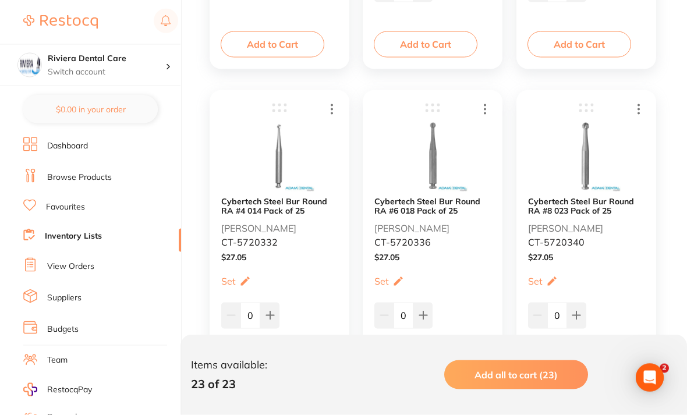
scroll to position [2142, 0]
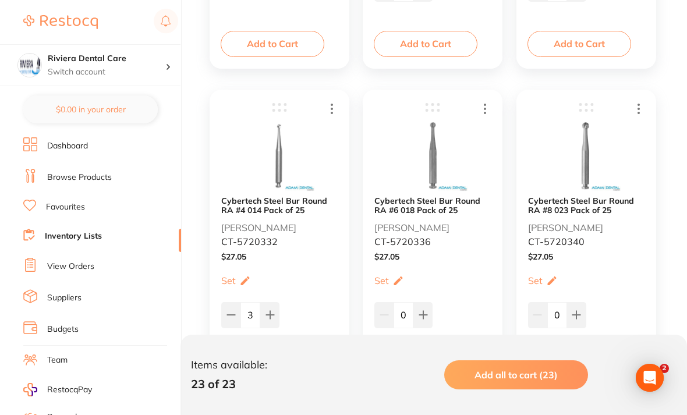
type input "4"
type input "2"
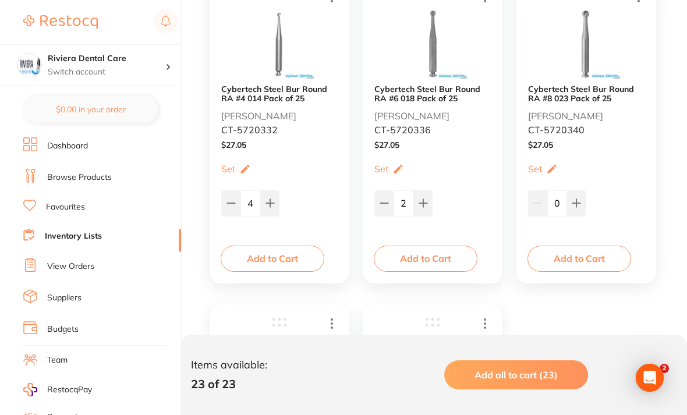
scroll to position [2274, 0]
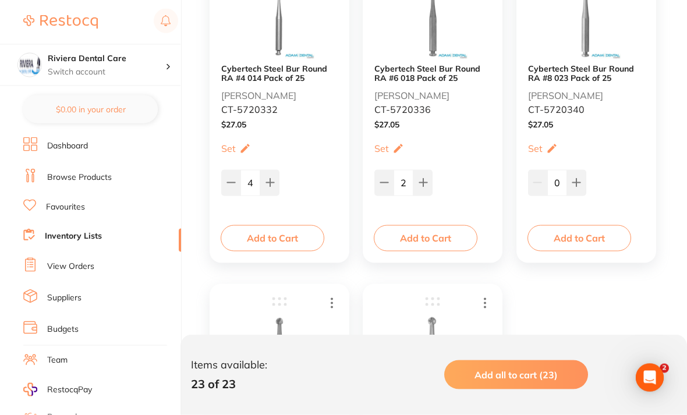
click at [426, 234] on button "Add to Cart" at bounding box center [426, 238] width 104 height 26
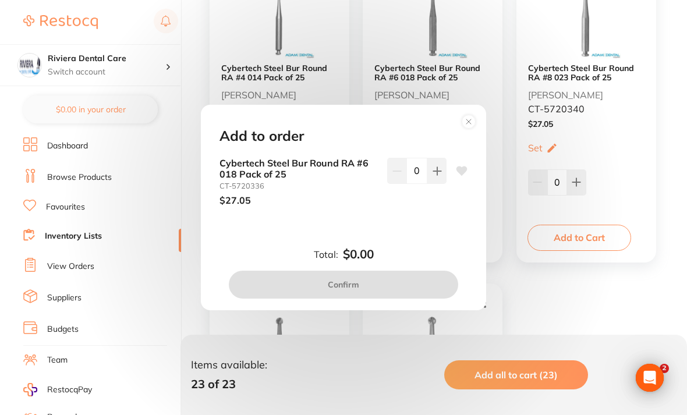
scroll to position [0, 0]
click at [439, 182] on button at bounding box center [437, 171] width 19 height 26
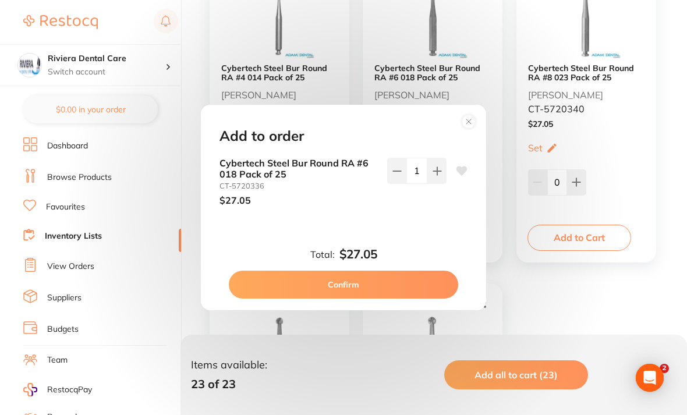
click at [439, 182] on button at bounding box center [437, 171] width 19 height 26
type input "2"
click at [350, 297] on button "Confirm" at bounding box center [344, 285] width 230 height 28
checkbox input "false"
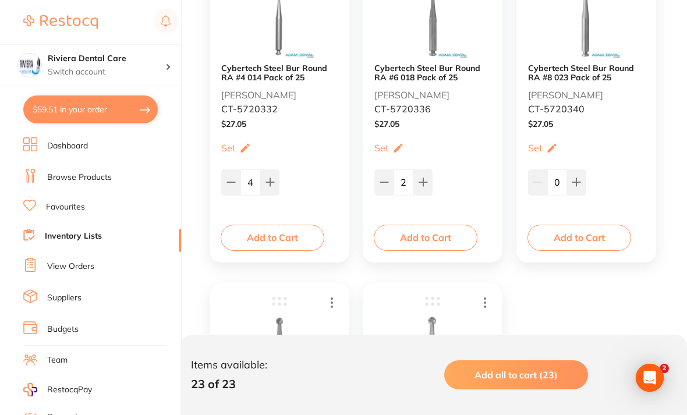
click at [269, 238] on button "Add to Cart" at bounding box center [273, 238] width 104 height 26
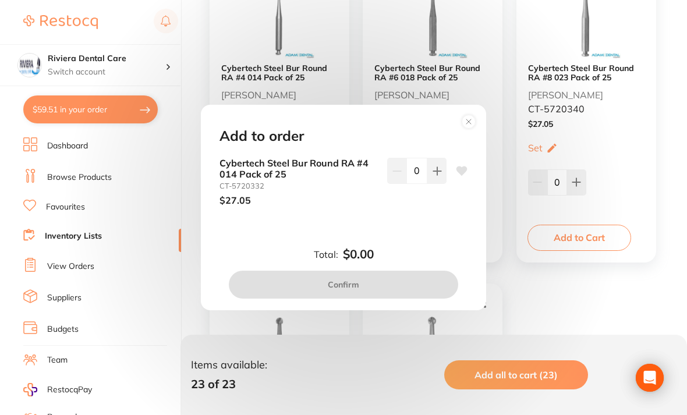
click at [435, 184] on button at bounding box center [437, 171] width 19 height 26
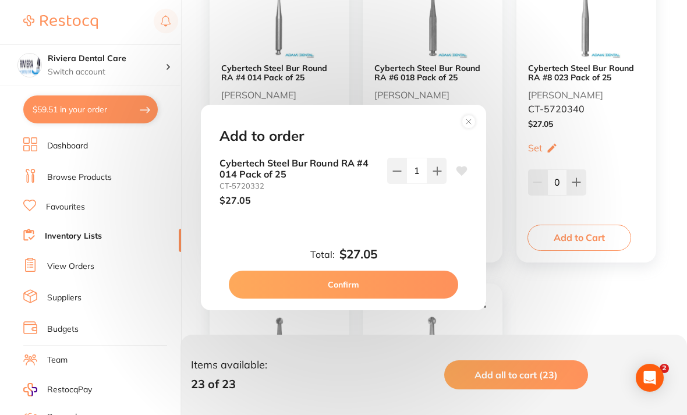
click at [435, 184] on button at bounding box center [437, 171] width 19 height 26
click at [442, 176] on icon at bounding box center [437, 171] width 9 height 9
click at [431, 181] on button at bounding box center [437, 171] width 19 height 26
type input "4"
click at [347, 294] on button "Confirm" at bounding box center [344, 285] width 230 height 28
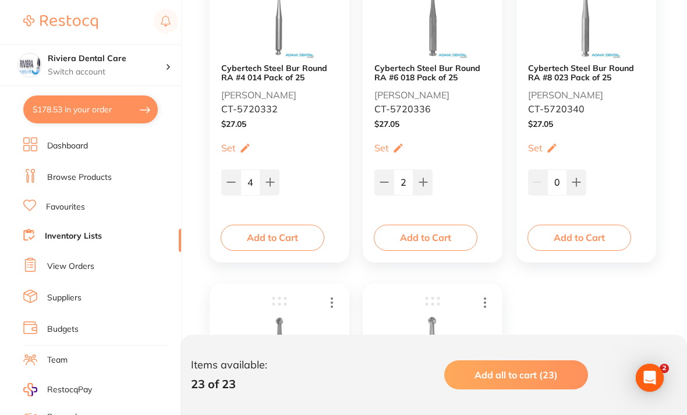
click at [77, 97] on button "$178.53 in your order" at bounding box center [90, 110] width 135 height 28
checkbox input "false"
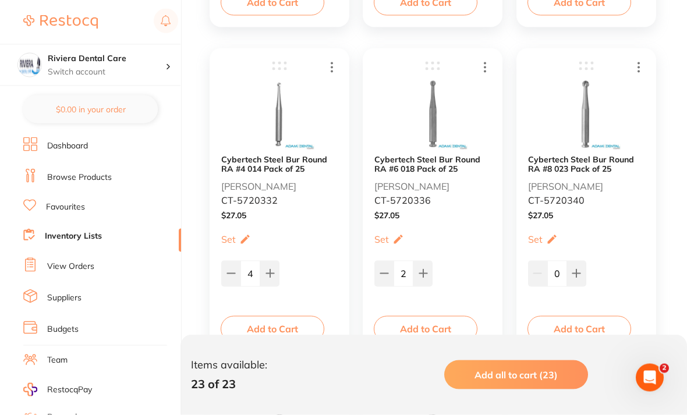
scroll to position [2185, 0]
click at [279, 318] on button "Add to Cart" at bounding box center [273, 328] width 104 height 26
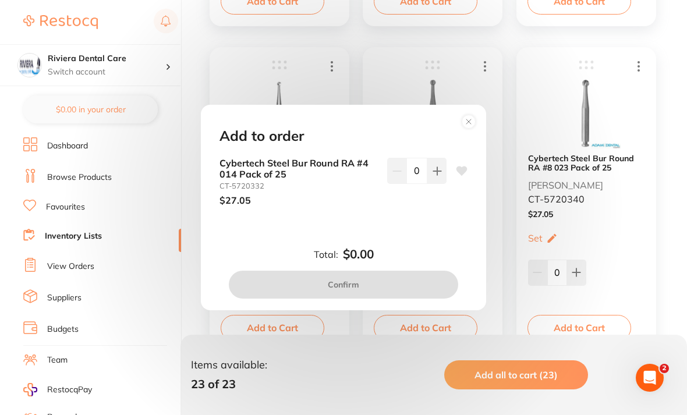
scroll to position [0, 0]
click at [441, 176] on icon at bounding box center [437, 171] width 9 height 9
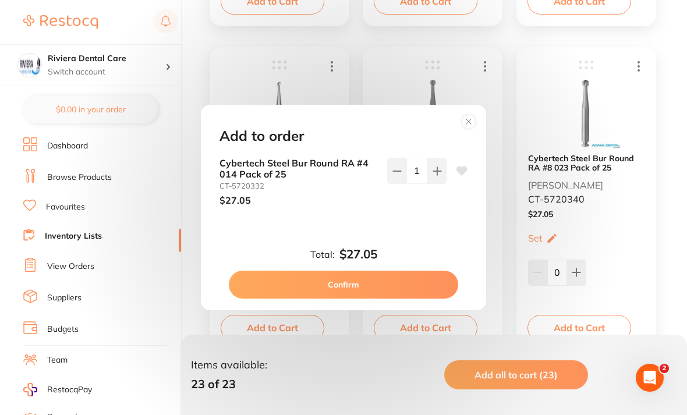
click at [440, 176] on icon at bounding box center [437, 171] width 9 height 9
click at [442, 184] on button at bounding box center [437, 171] width 19 height 26
click at [441, 175] on icon at bounding box center [437, 171] width 8 height 8
type input "4"
click at [345, 297] on button "Confirm" at bounding box center [344, 285] width 230 height 28
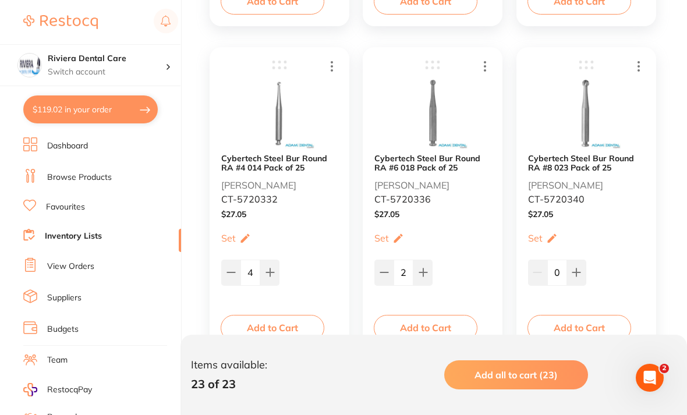
click at [150, 110] on button "$119.02 in your order" at bounding box center [90, 110] width 135 height 28
checkbox input "true"
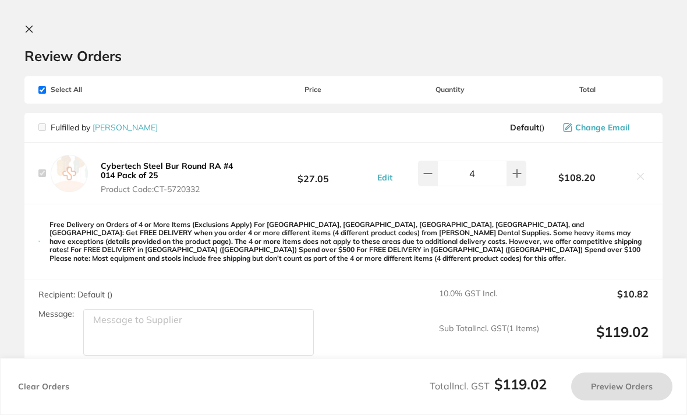
scroll to position [2185, 0]
checkbox input "false"
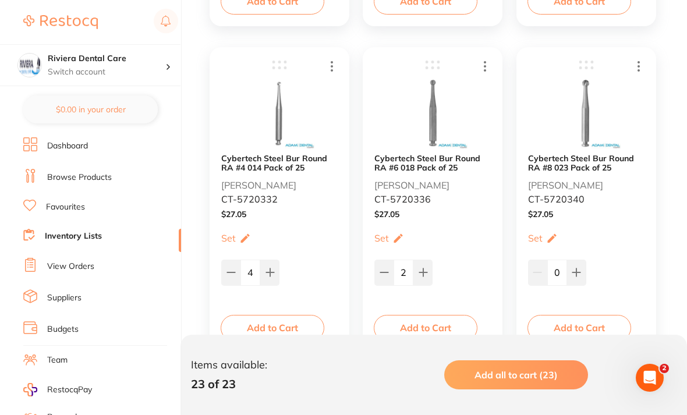
click at [299, 351] on div "Cybertech Steel Bur Round RA #4 014 Pack of 25 [PERSON_NAME] Dental CT-5720332 …" at bounding box center [280, 200] width 140 height 306
click at [282, 317] on button "Add to Cart" at bounding box center [273, 328] width 104 height 26
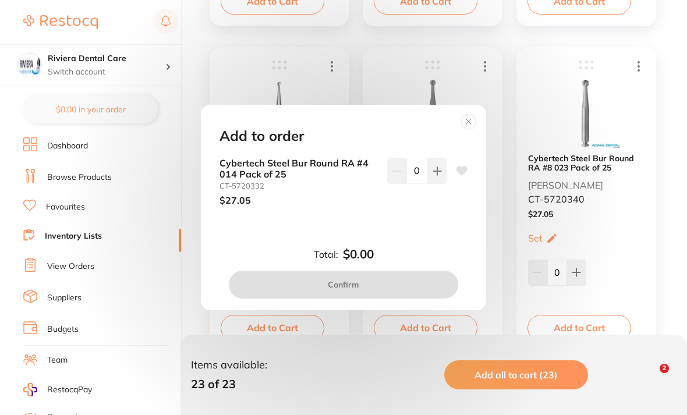
click at [438, 175] on icon at bounding box center [437, 171] width 8 height 8
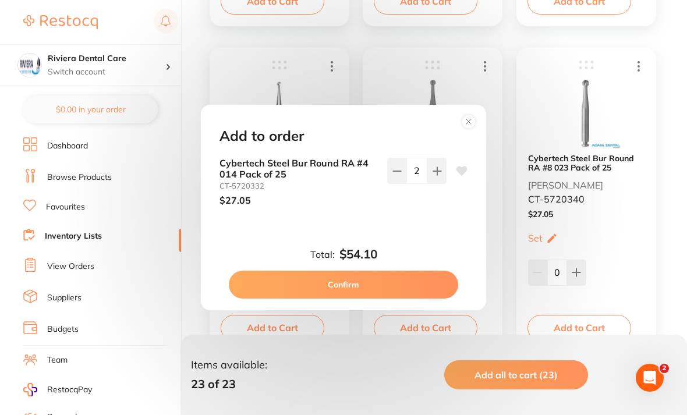
click at [444, 183] on button at bounding box center [437, 171] width 19 height 26
click at [443, 183] on button at bounding box center [437, 171] width 19 height 26
type input "4"
click at [346, 299] on button "Confirm" at bounding box center [344, 285] width 230 height 28
checkbox input "true"
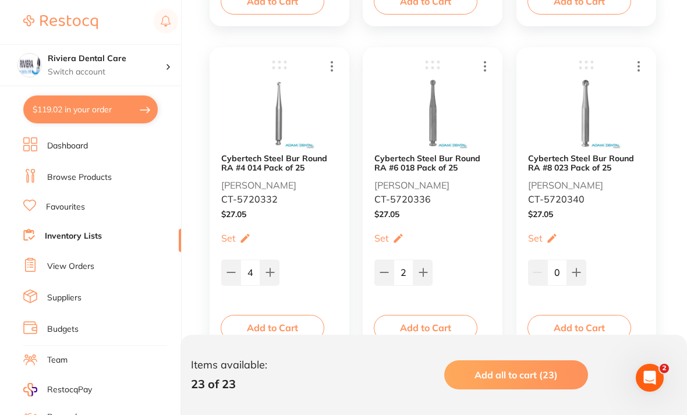
type input "2"
click at [445, 323] on button "Add to Cart" at bounding box center [426, 328] width 104 height 26
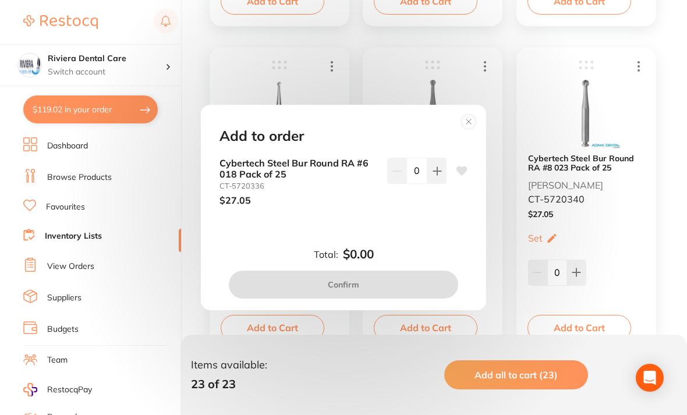
click at [441, 181] on button at bounding box center [437, 171] width 19 height 26
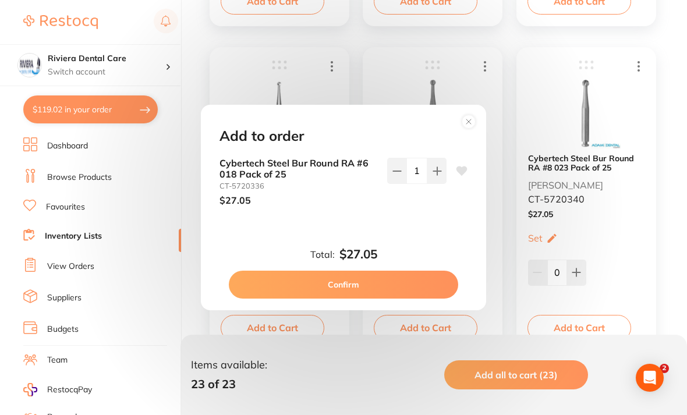
click at [441, 181] on button at bounding box center [437, 171] width 19 height 26
type input "2"
click at [367, 296] on button "Confirm" at bounding box center [344, 285] width 230 height 28
checkbox input "false"
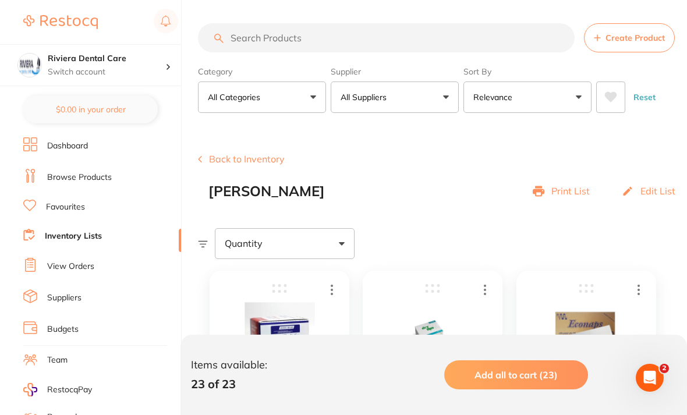
click at [68, 261] on link "View Orders" at bounding box center [70, 267] width 47 height 12
